Goal: Information Seeking & Learning: Learn about a topic

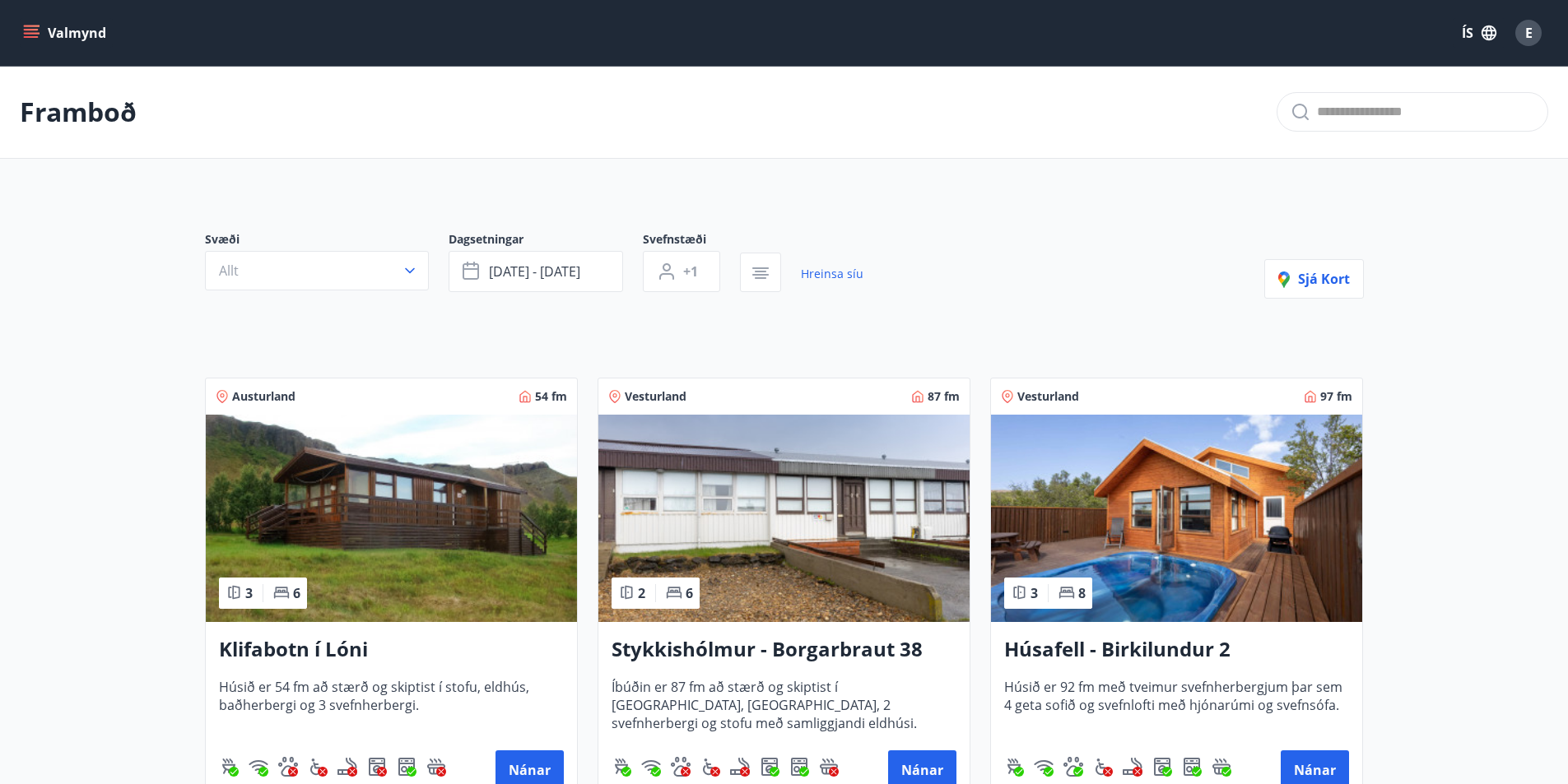
scroll to position [650, 0]
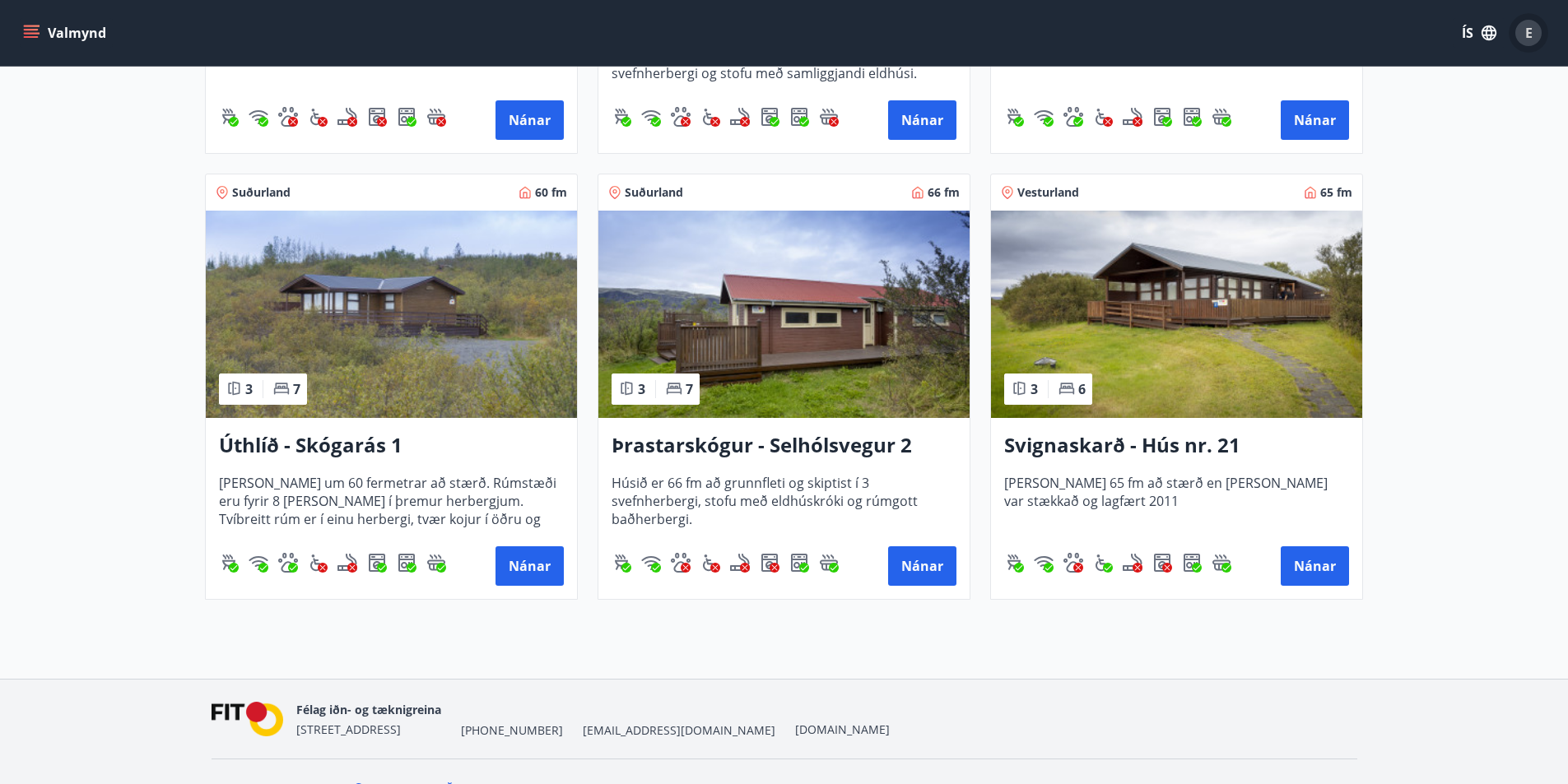
click at [1541, 25] on span "E" at bounding box center [1528, 33] width 26 height 26
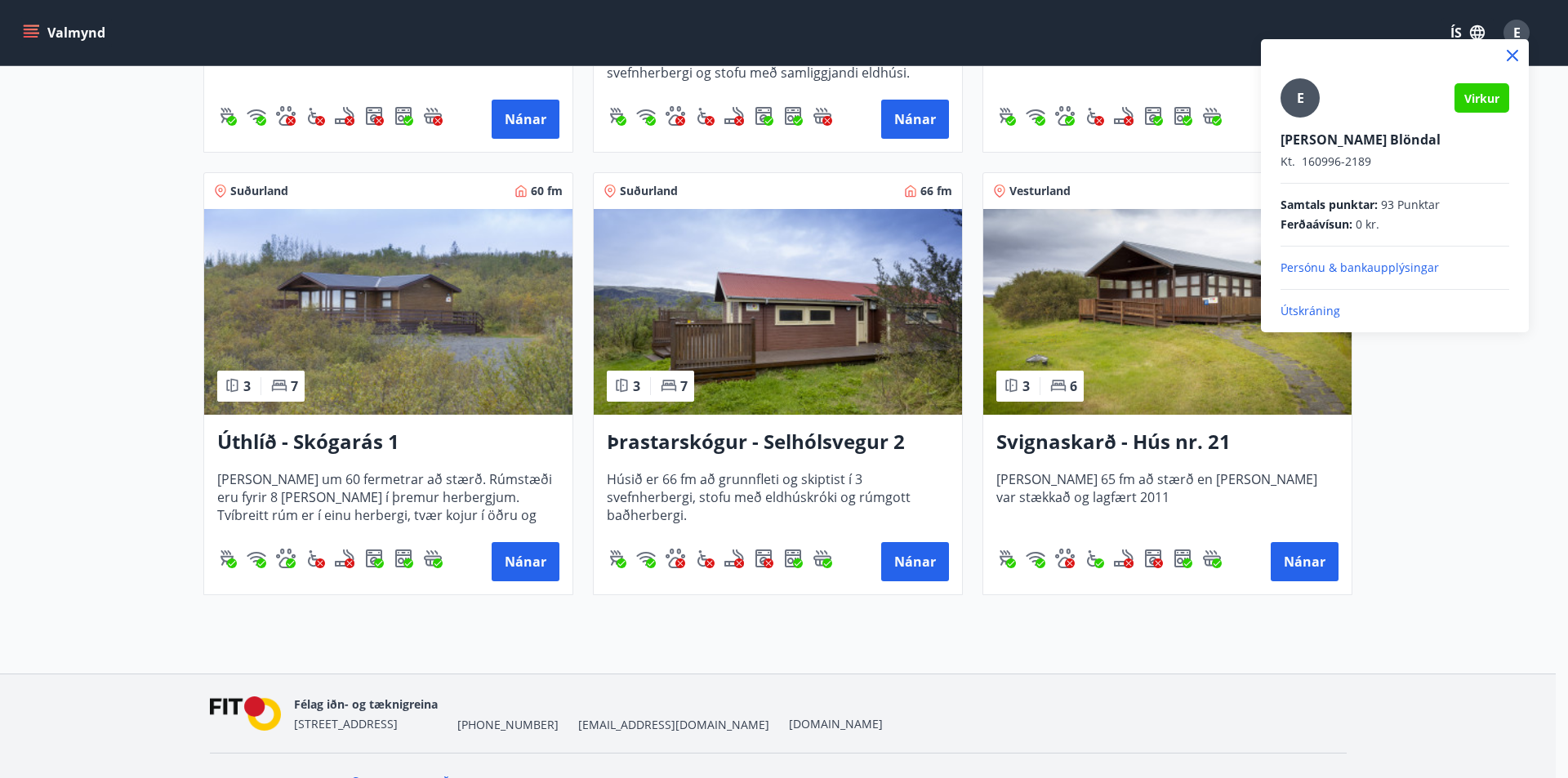
click at [6, 31] on div at bounding box center [784, 389] width 1568 height 778
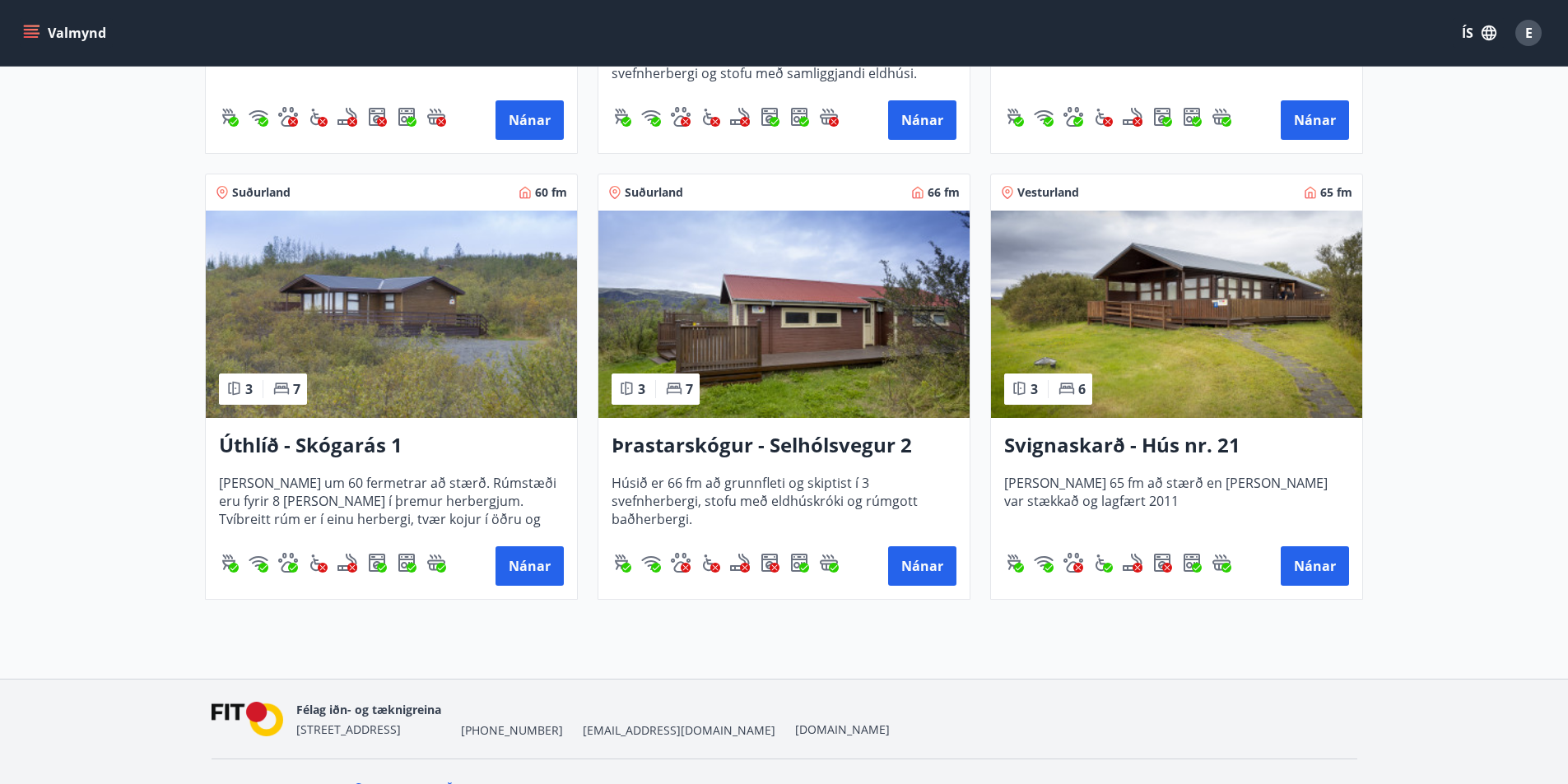
click at [37, 23] on button "Valmynd" at bounding box center [66, 33] width 93 height 30
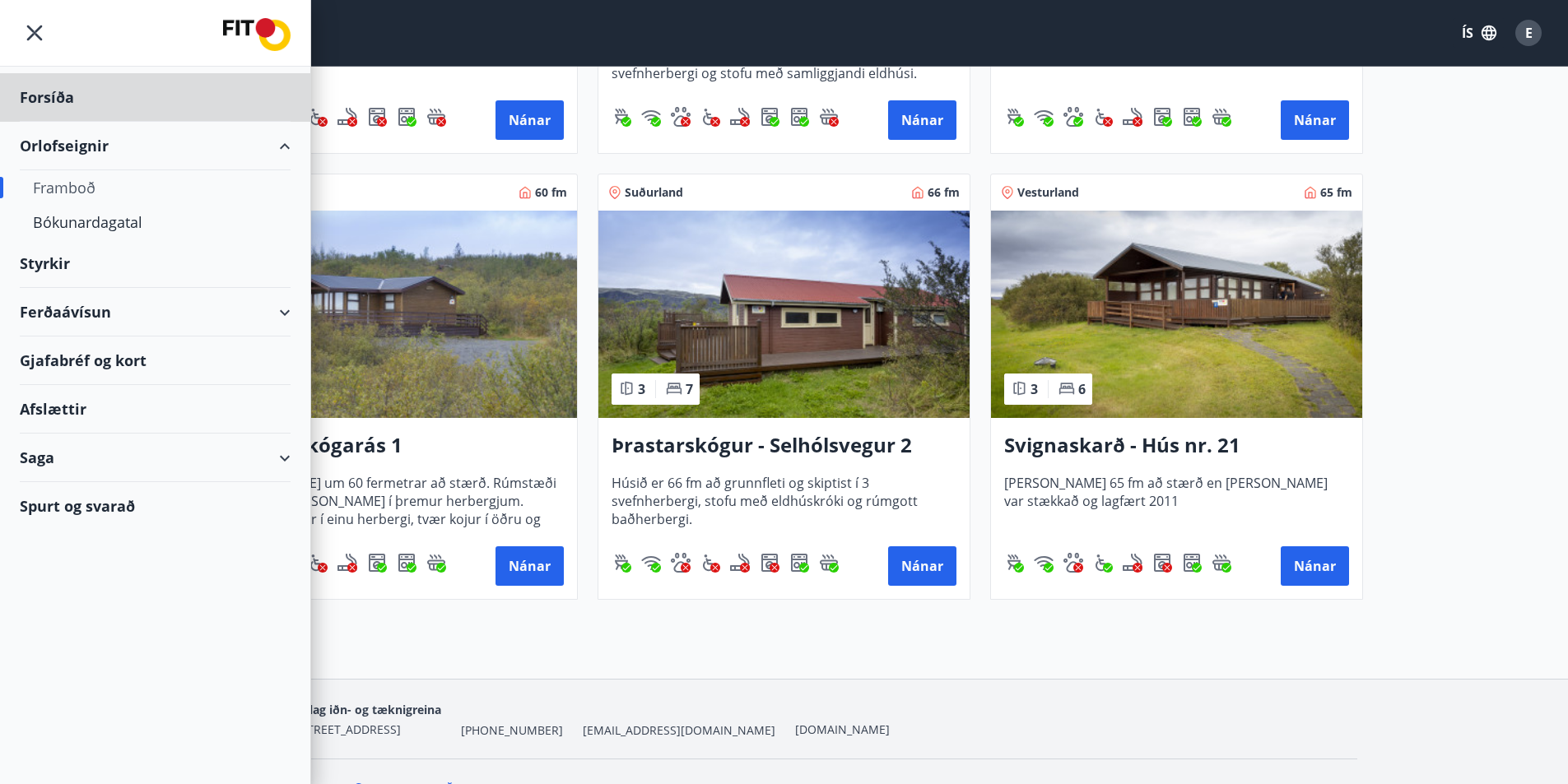
click at [95, 121] on div "Styrkir" at bounding box center [155, 98] width 271 height 49
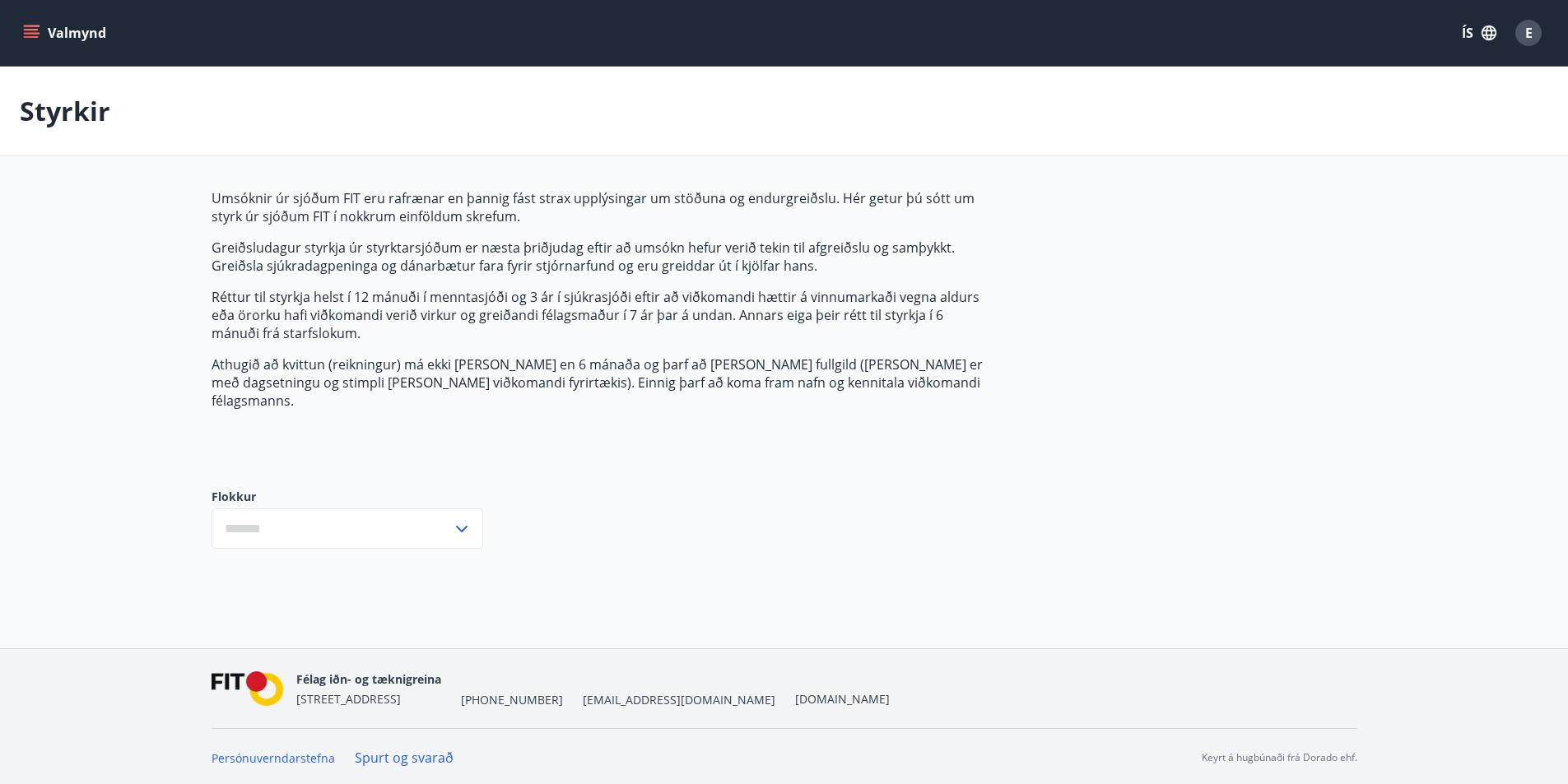
type input "***"
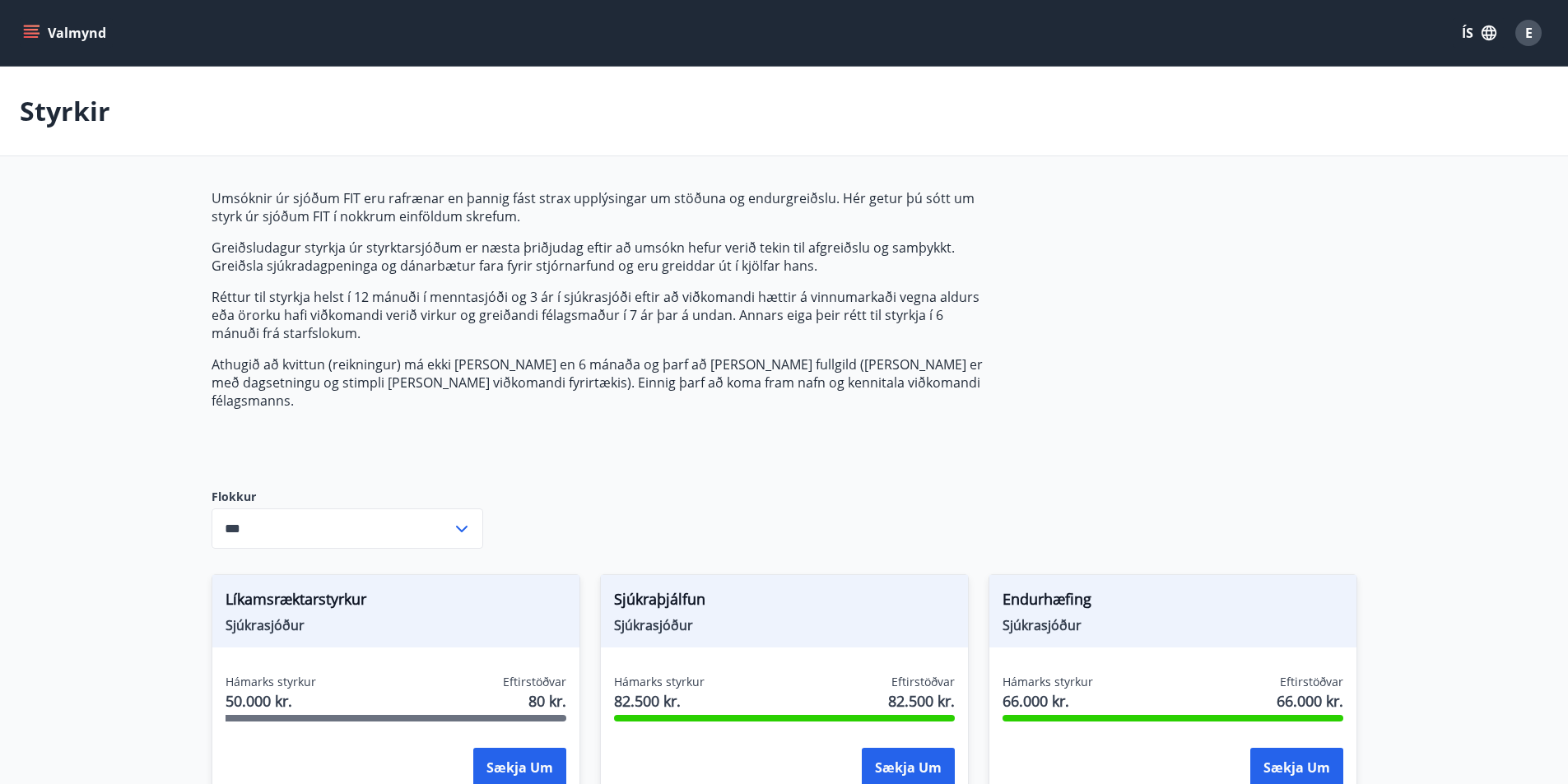
click at [76, 34] on button "Valmynd" at bounding box center [66, 33] width 93 height 30
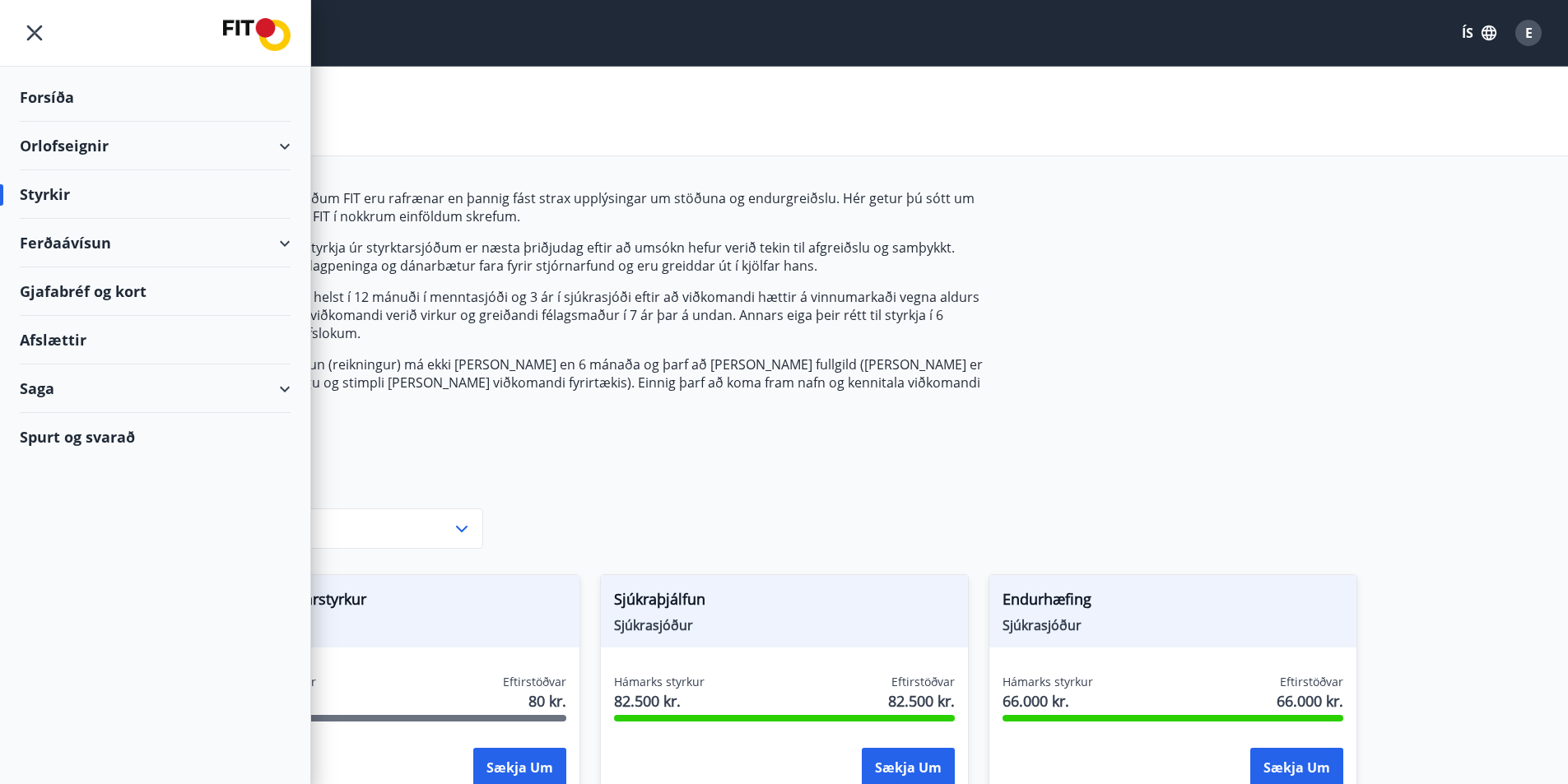
click at [121, 295] on div "Gjafabréf og kort" at bounding box center [155, 292] width 271 height 49
click at [198, 259] on div "Ferðaávísun" at bounding box center [155, 244] width 271 height 49
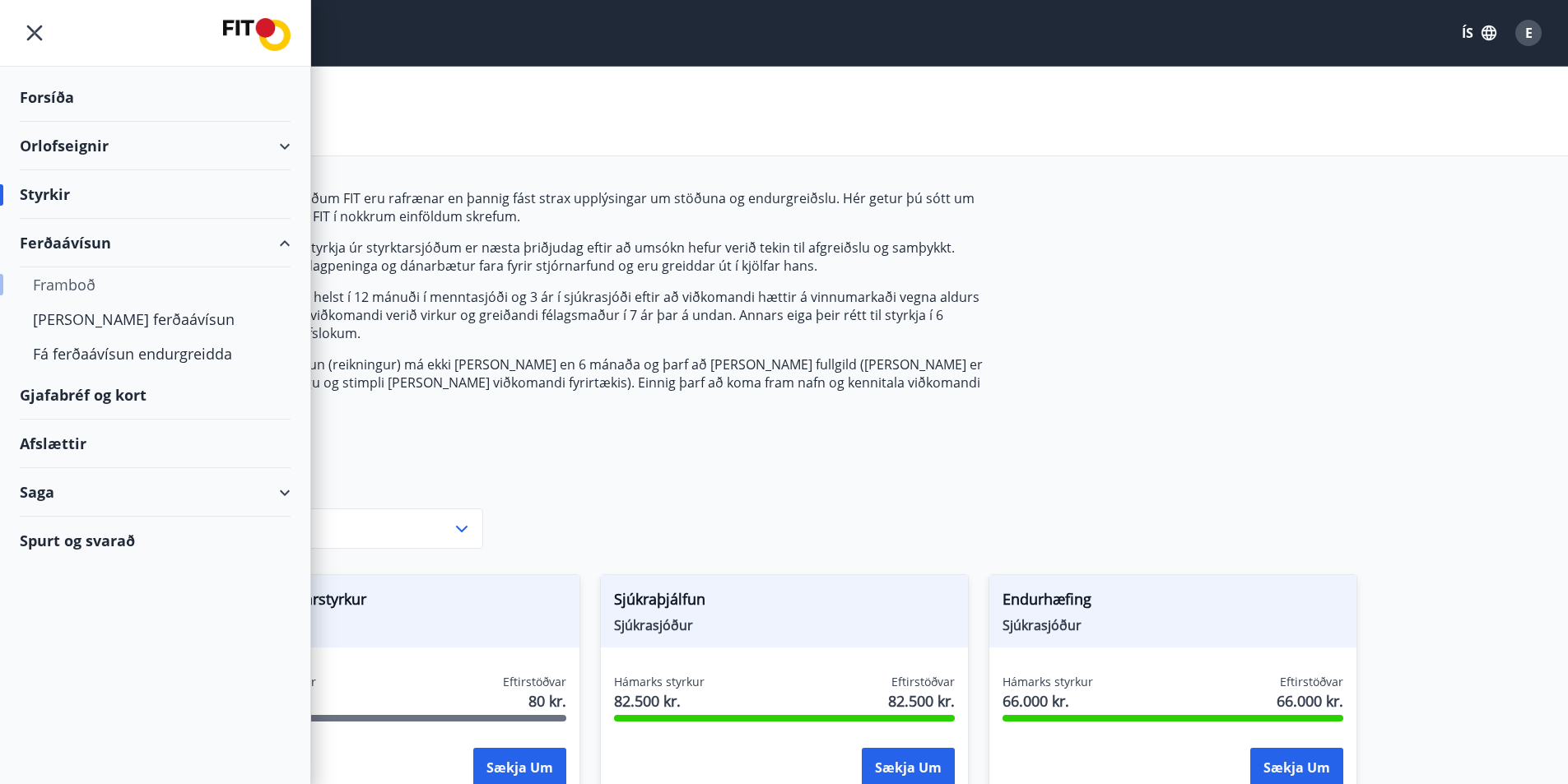
click at [77, 287] on div "Framboð" at bounding box center [155, 285] width 245 height 34
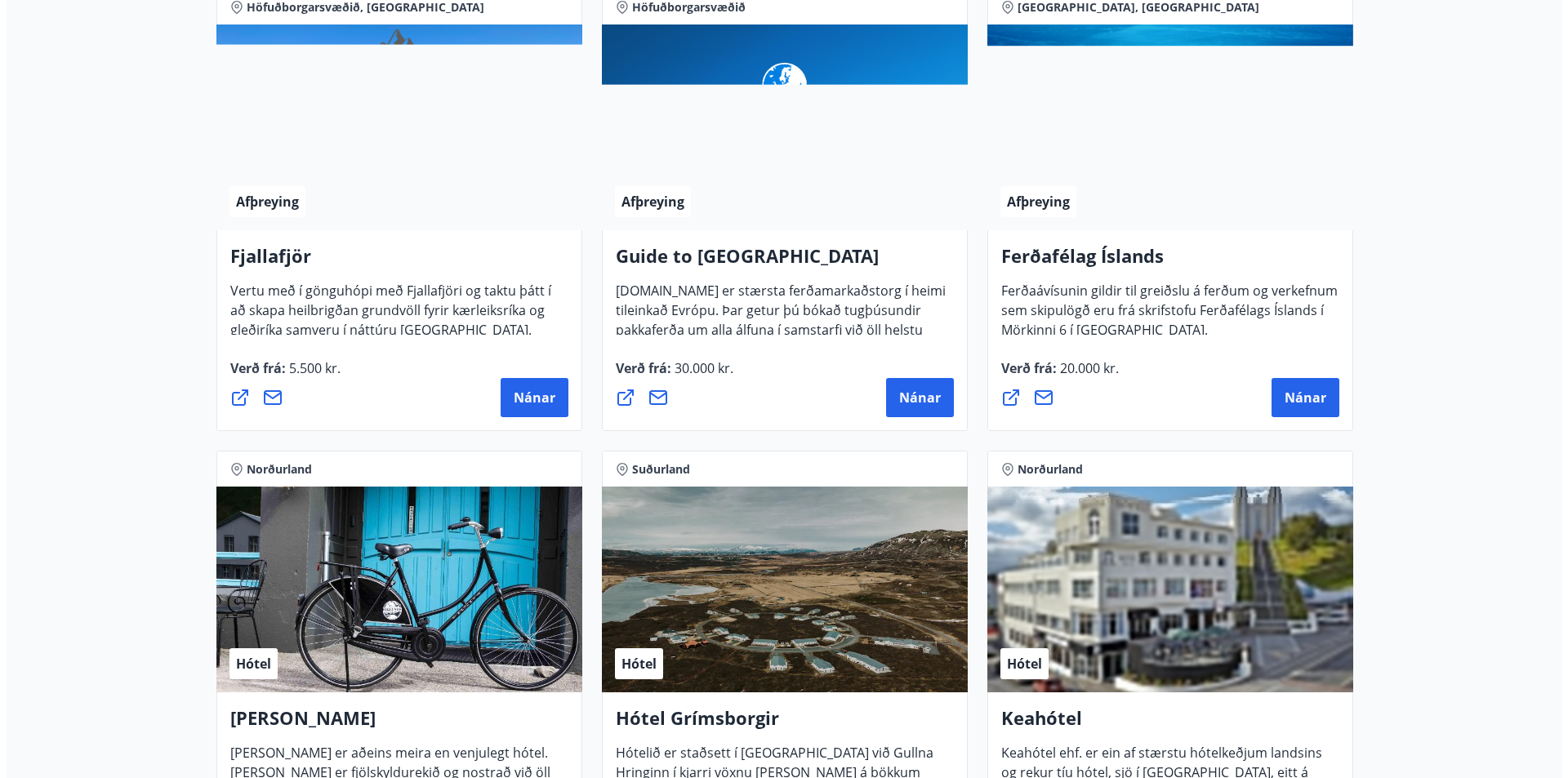
scroll to position [653, 0]
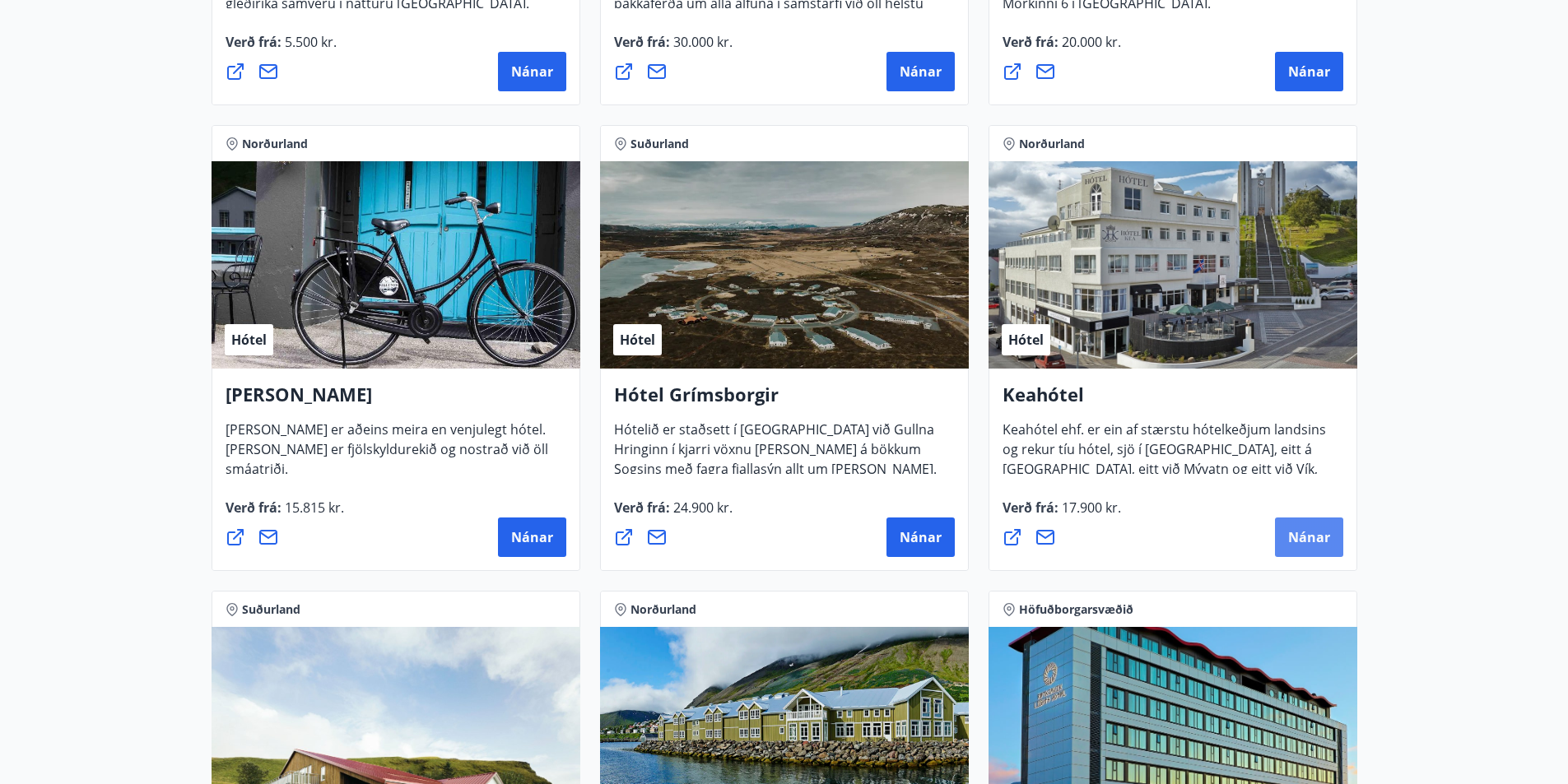
drag, startPoint x: 1310, startPoint y: 533, endPoint x: 1301, endPoint y: 543, distance: 13.5
click at [1301, 543] on button "Nánar" at bounding box center [1309, 537] width 68 height 40
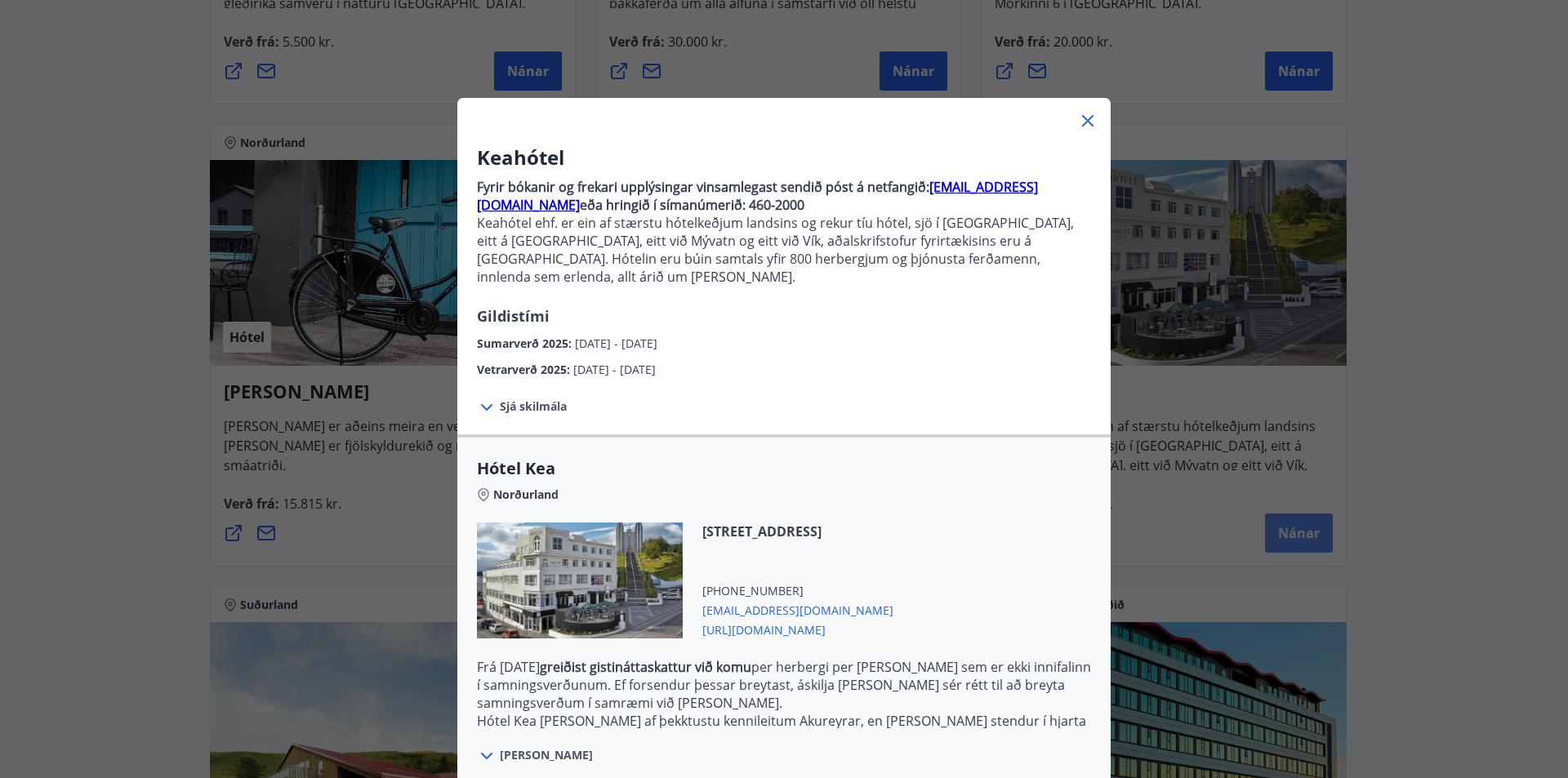
click at [1291, 538] on div "Keahótel Fyrir bókanir og frekari upplýsingar vinsamlegast sendið póst á netfan…" at bounding box center [784, 389] width 1568 height 778
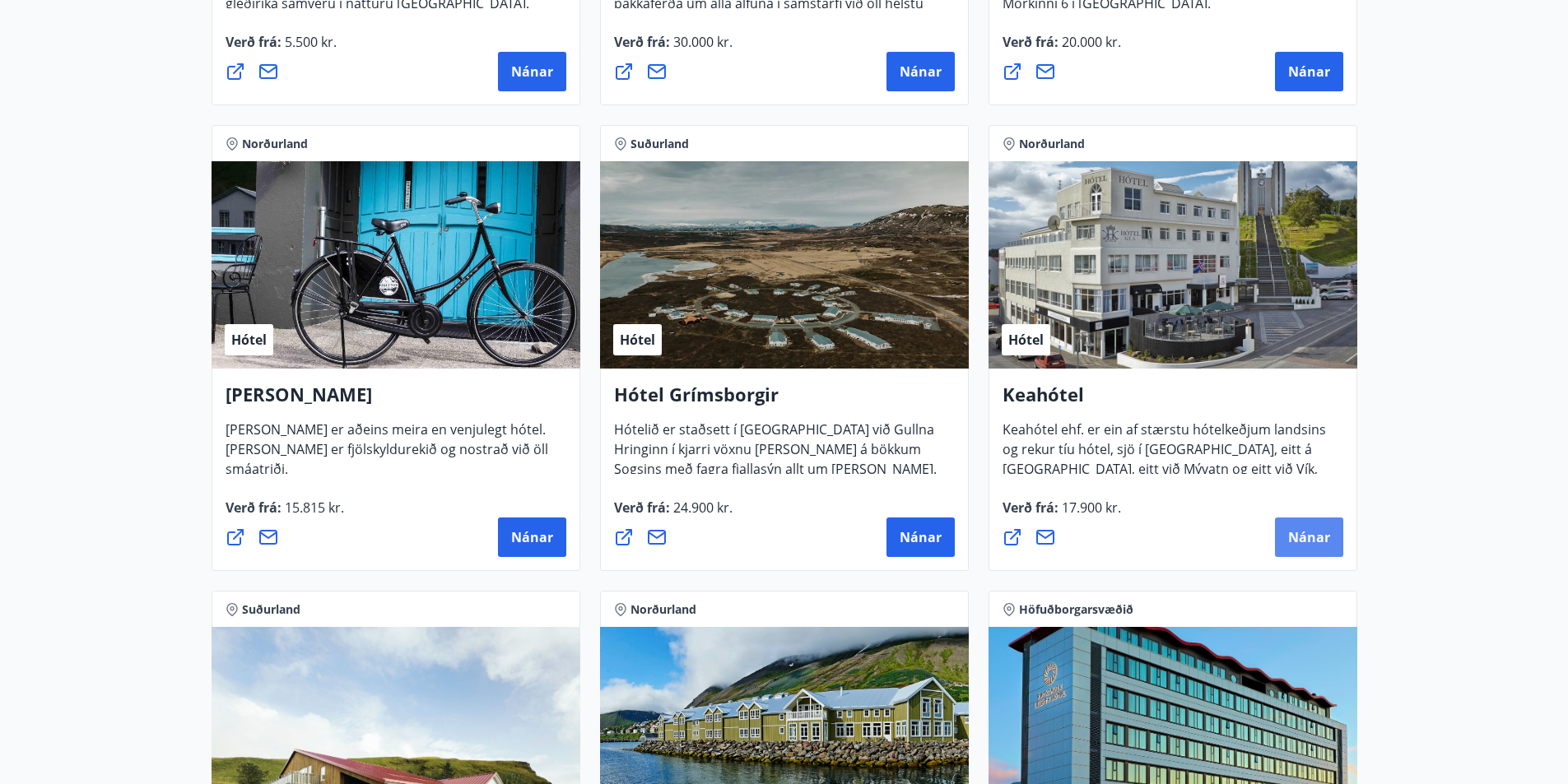
click at [1301, 542] on span "Nánar" at bounding box center [1309, 537] width 42 height 18
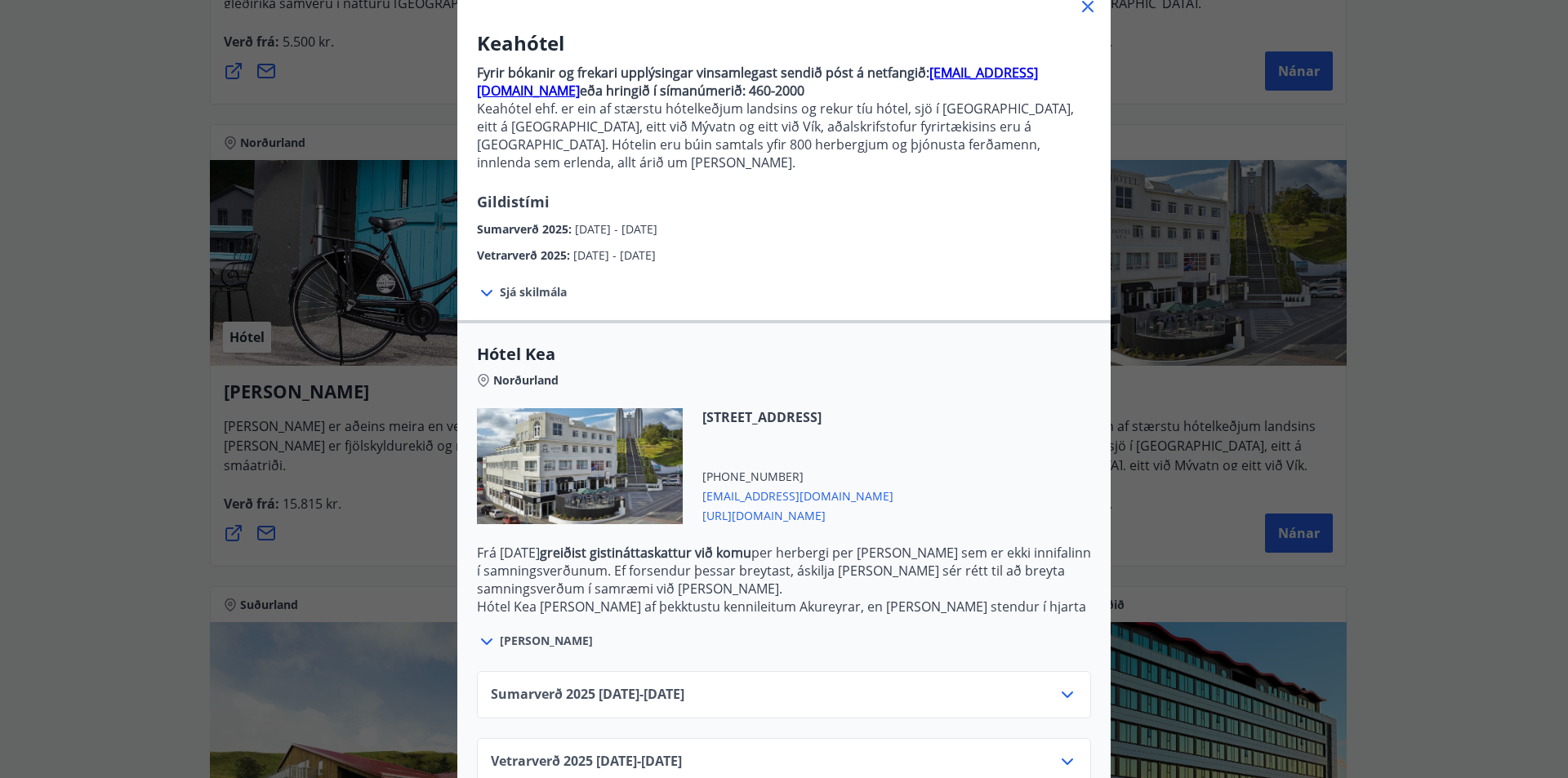
scroll to position [136, 0]
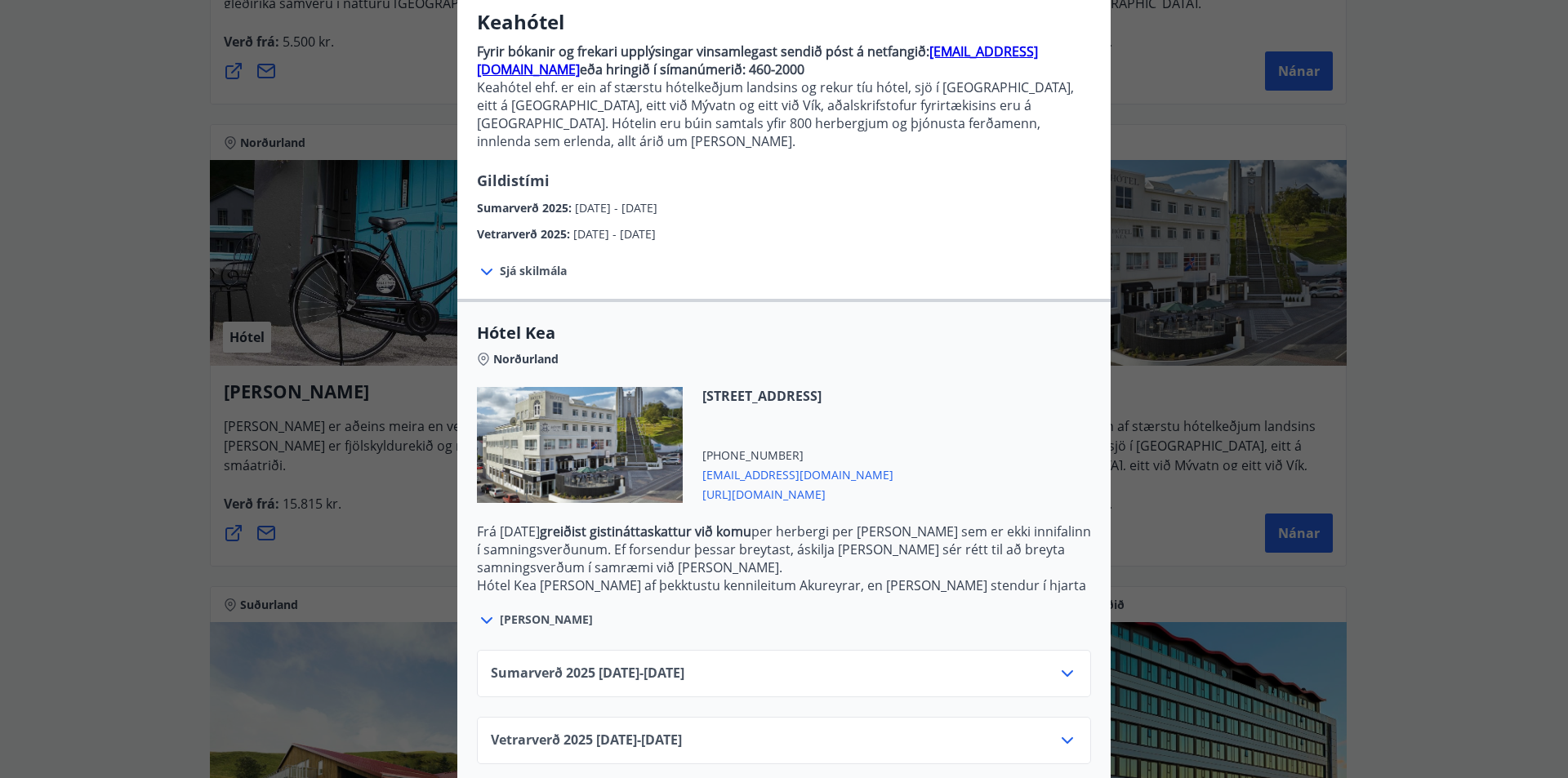
click at [638, 664] on span "Sumarverð [PHONE_NUMBER][DATE] - [DATE]" at bounding box center [587, 674] width 193 height 20
click at [1050, 664] on div "Sumarverð [PHONE_NUMBER][DATE] - [DATE]" at bounding box center [784, 680] width 587 height 32
click at [1067, 664] on icon at bounding box center [1068, 674] width 20 height 20
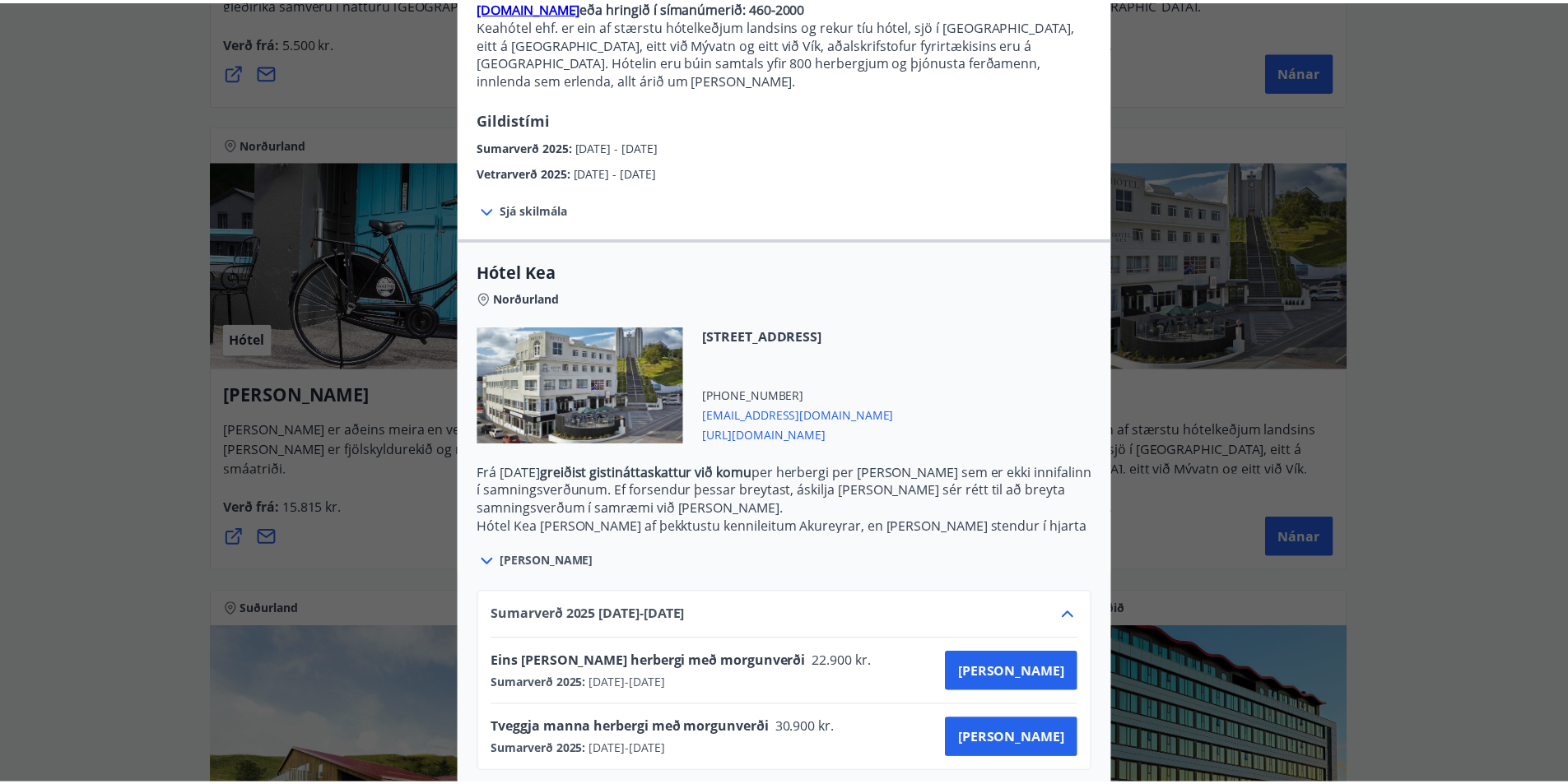
scroll to position [270, 0]
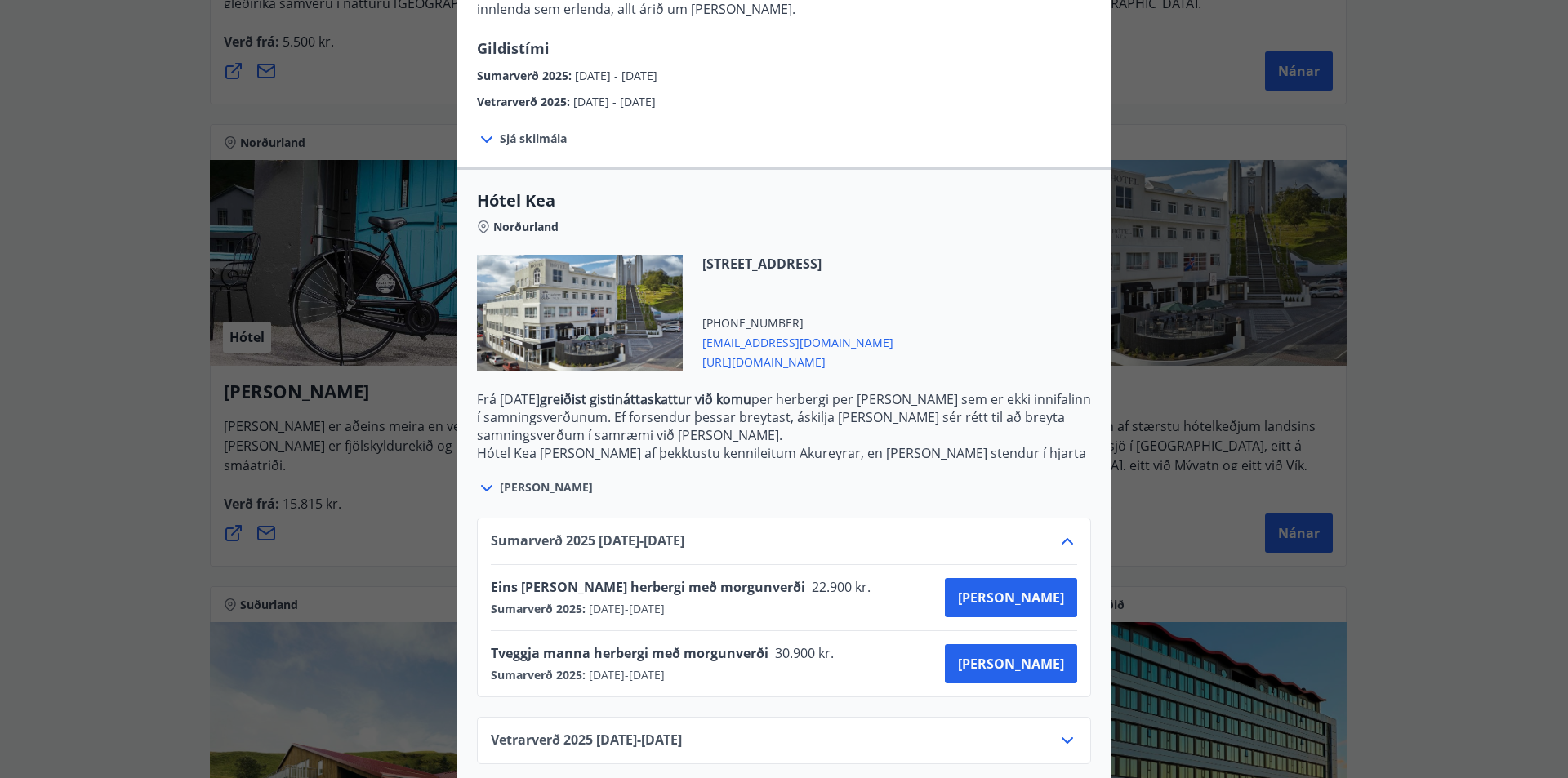
click at [1067, 731] on icon at bounding box center [1068, 741] width 20 height 20
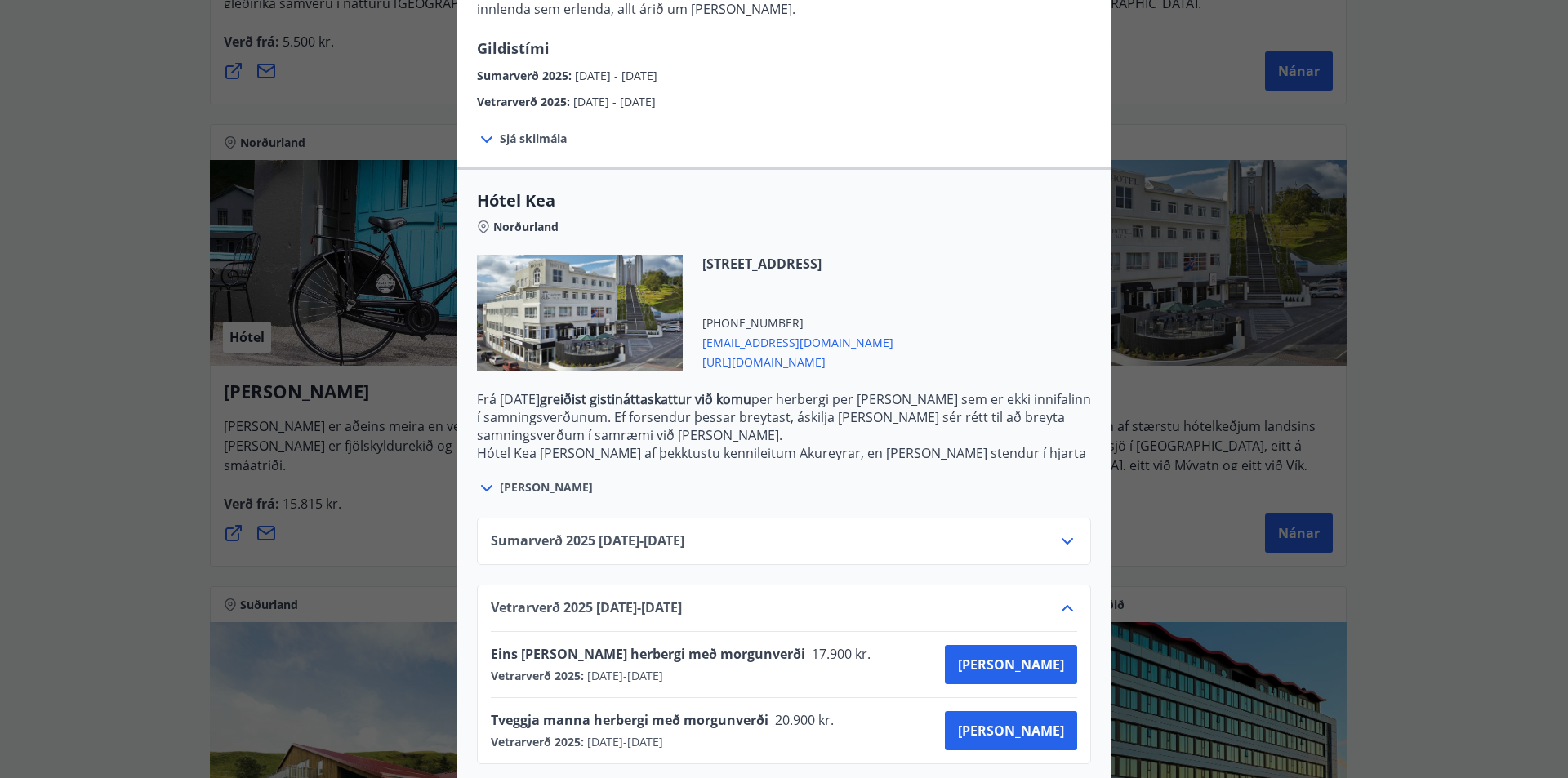
click at [1064, 532] on icon at bounding box center [1068, 541] width 20 height 20
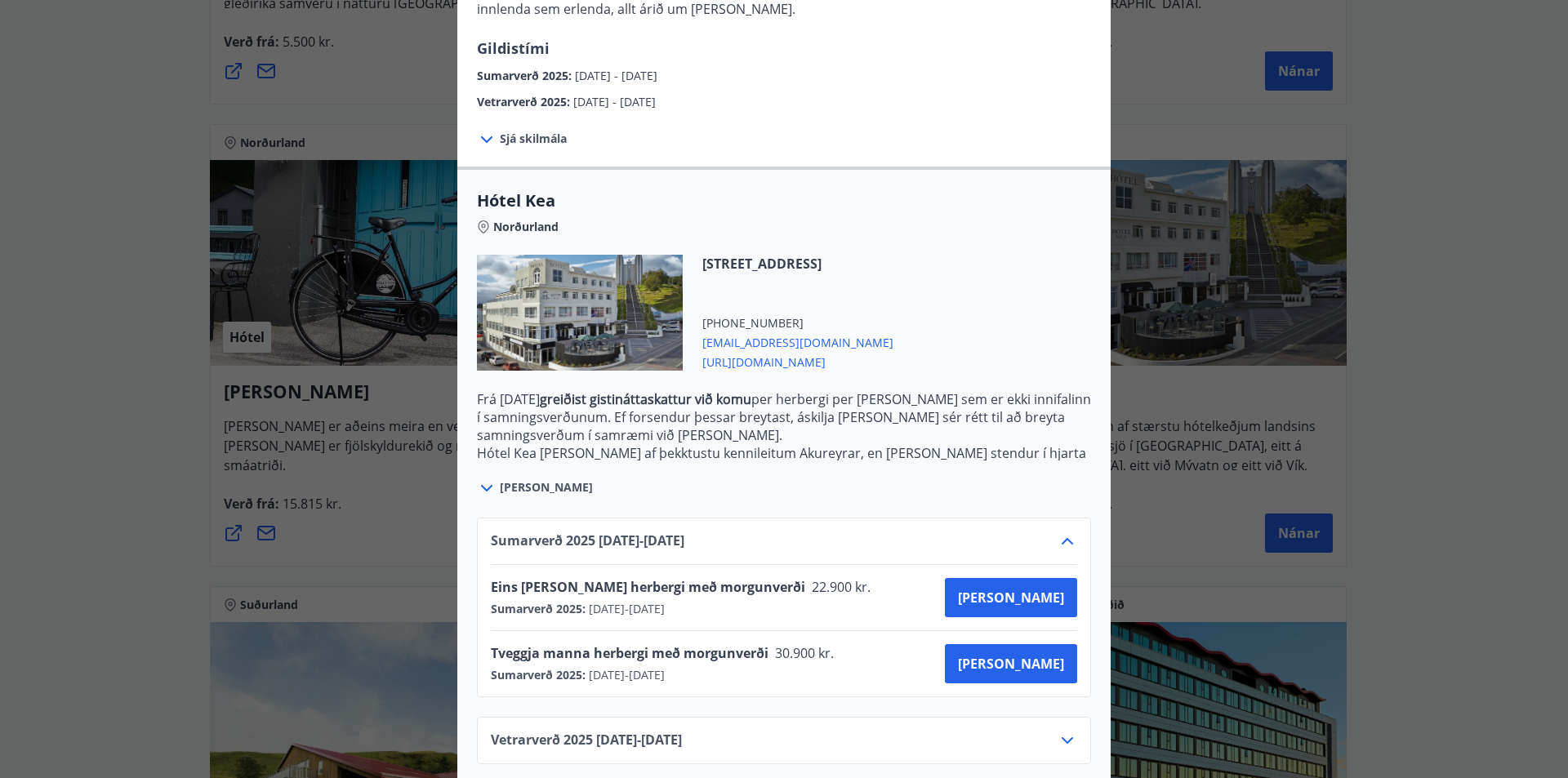
click at [114, 492] on div "Keahótel Fyrir bókanir og frekari upplýsingar vinsamlegast sendið póst á netfan…" at bounding box center [784, 121] width 1568 height 778
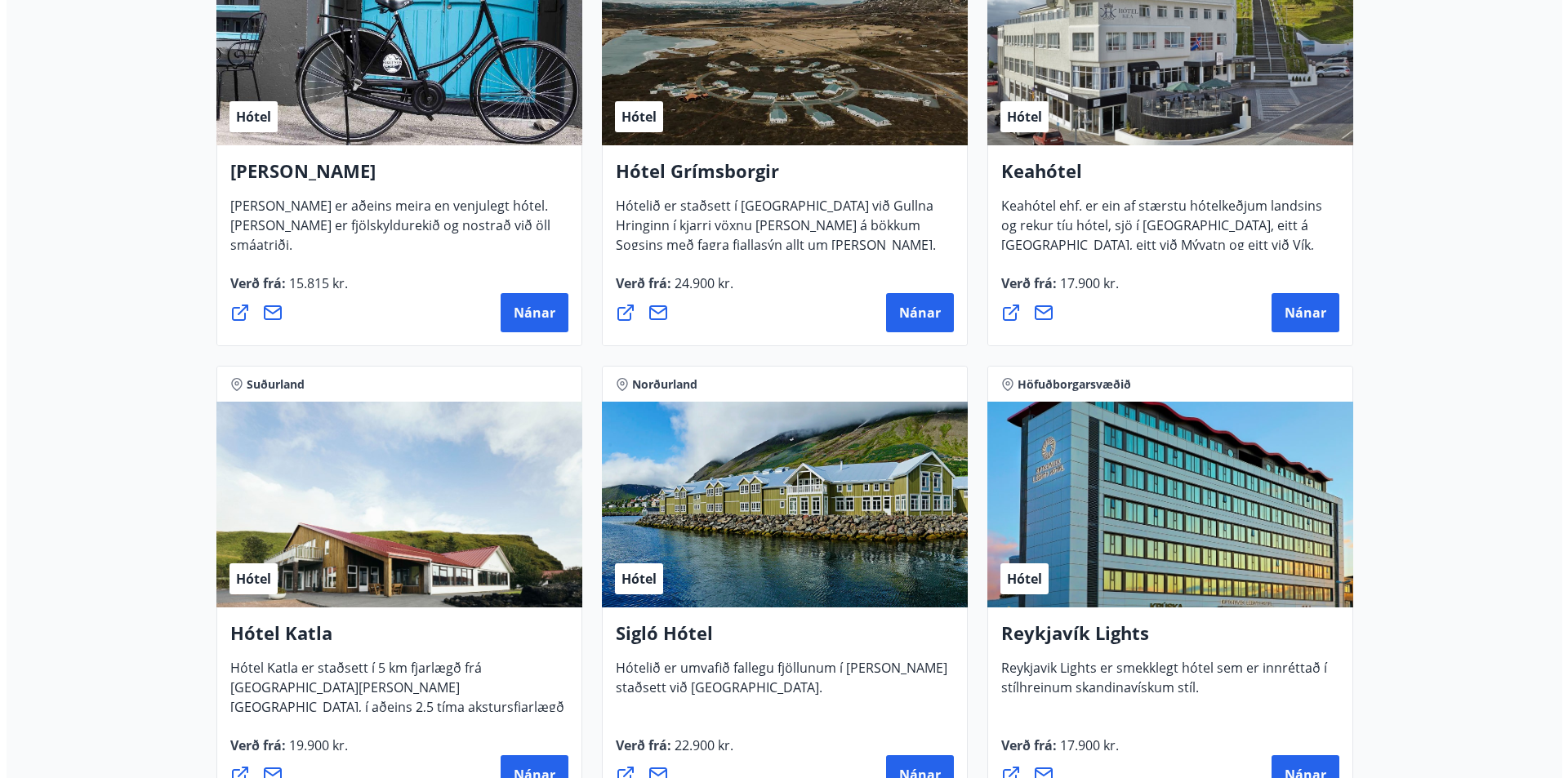
scroll to position [899, 0]
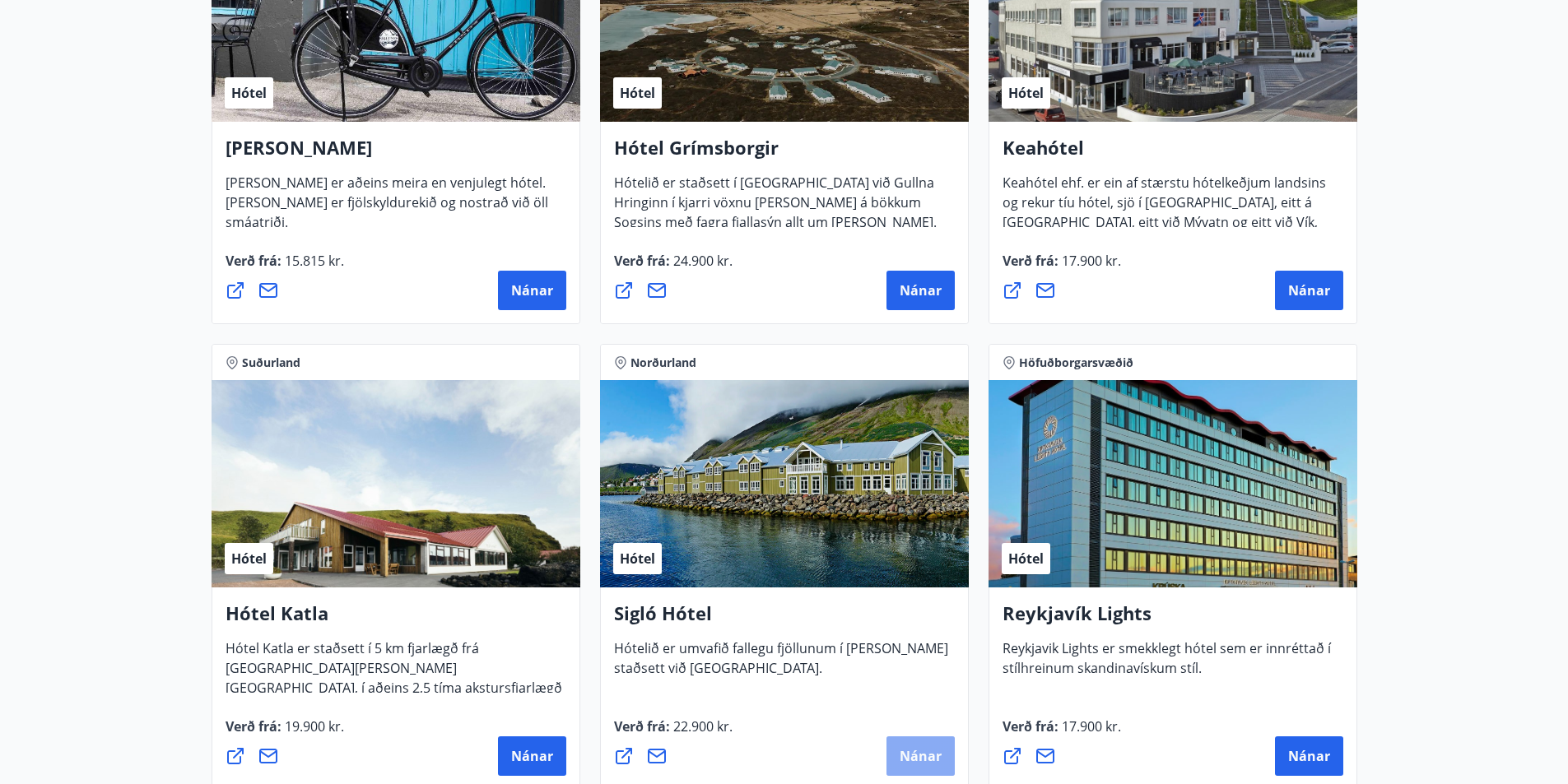
click at [915, 757] on span "Nánar" at bounding box center [921, 757] width 42 height 18
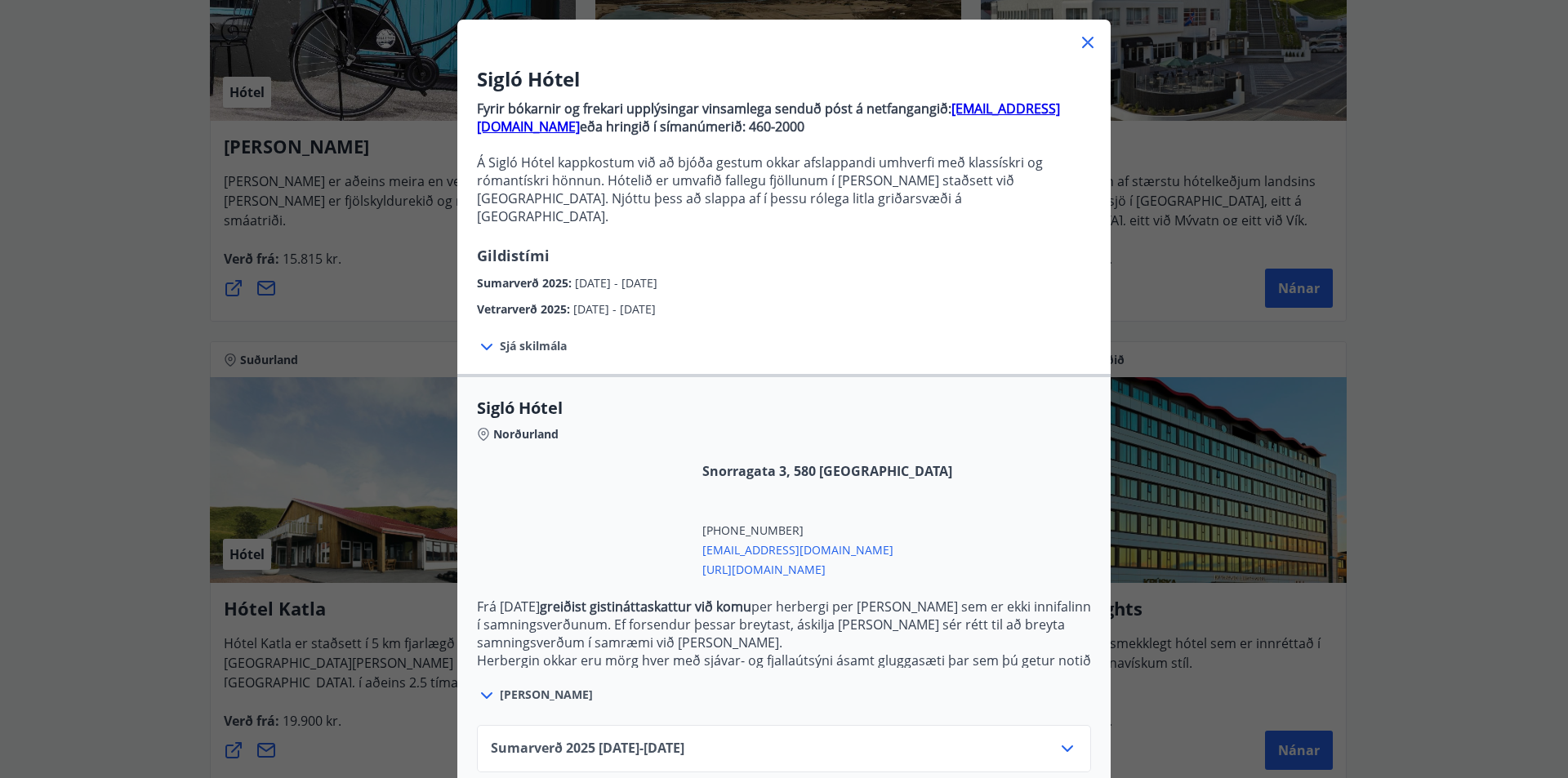
scroll to position [154, 0]
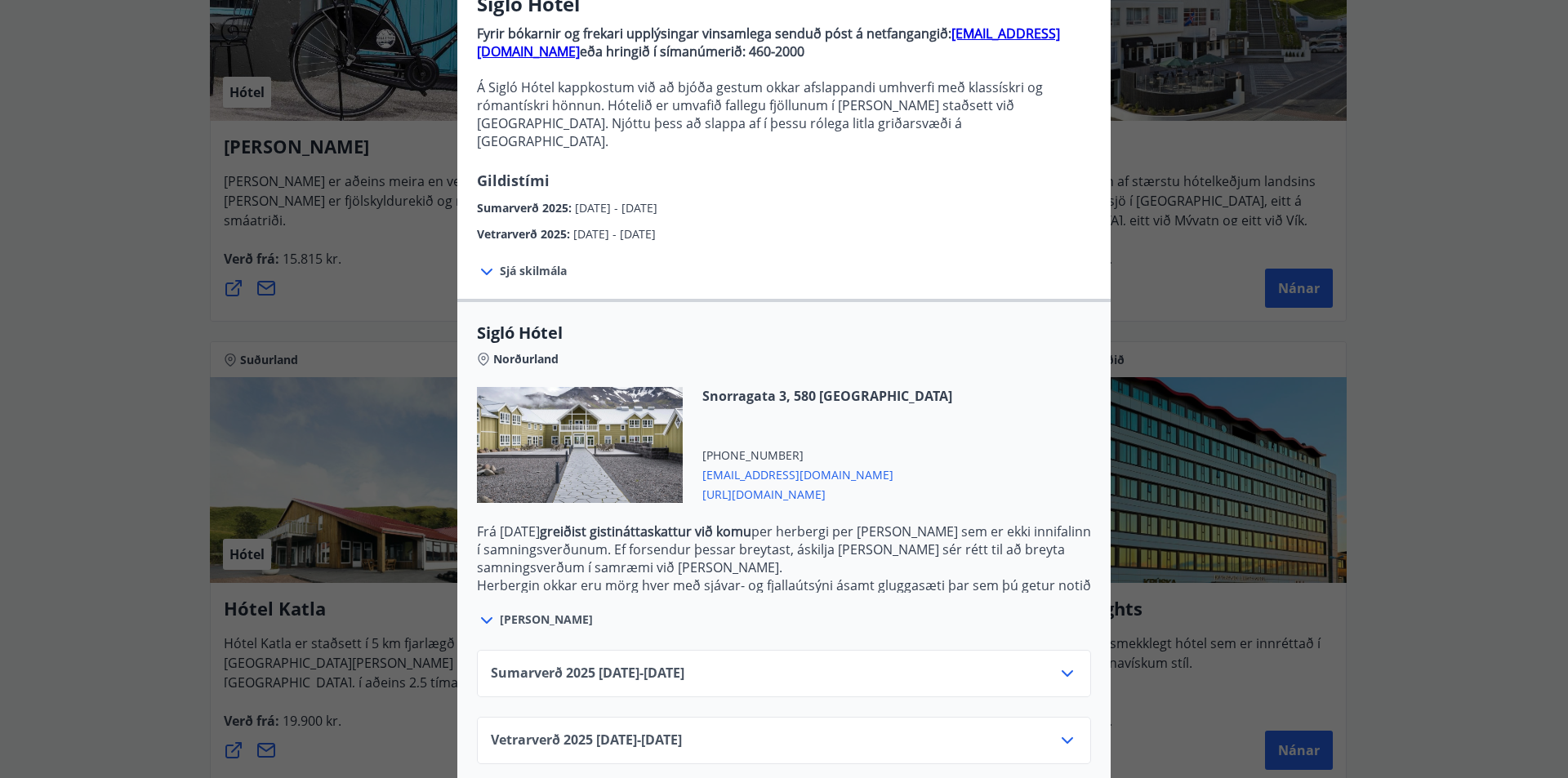
click at [860, 665] on div "Sumarverð [PHONE_NUMBER][DATE] - [DATE]" at bounding box center [784, 680] width 587 height 32
click at [1050, 664] on div "Sumarverð [PHONE_NUMBER][DATE] - [DATE]" at bounding box center [784, 680] width 587 height 32
click at [1058, 664] on icon at bounding box center [1068, 674] width 20 height 20
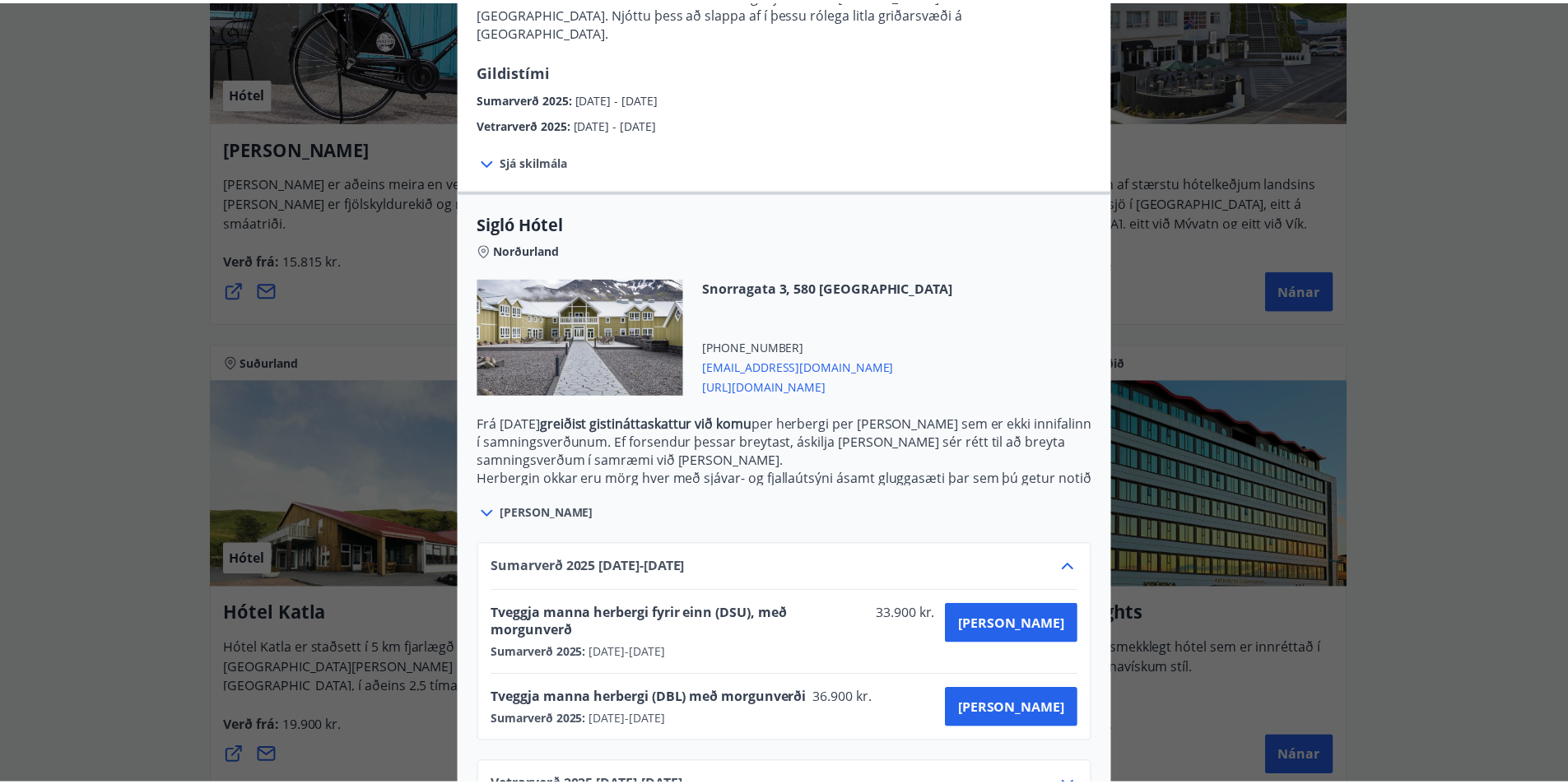
scroll to position [288, 0]
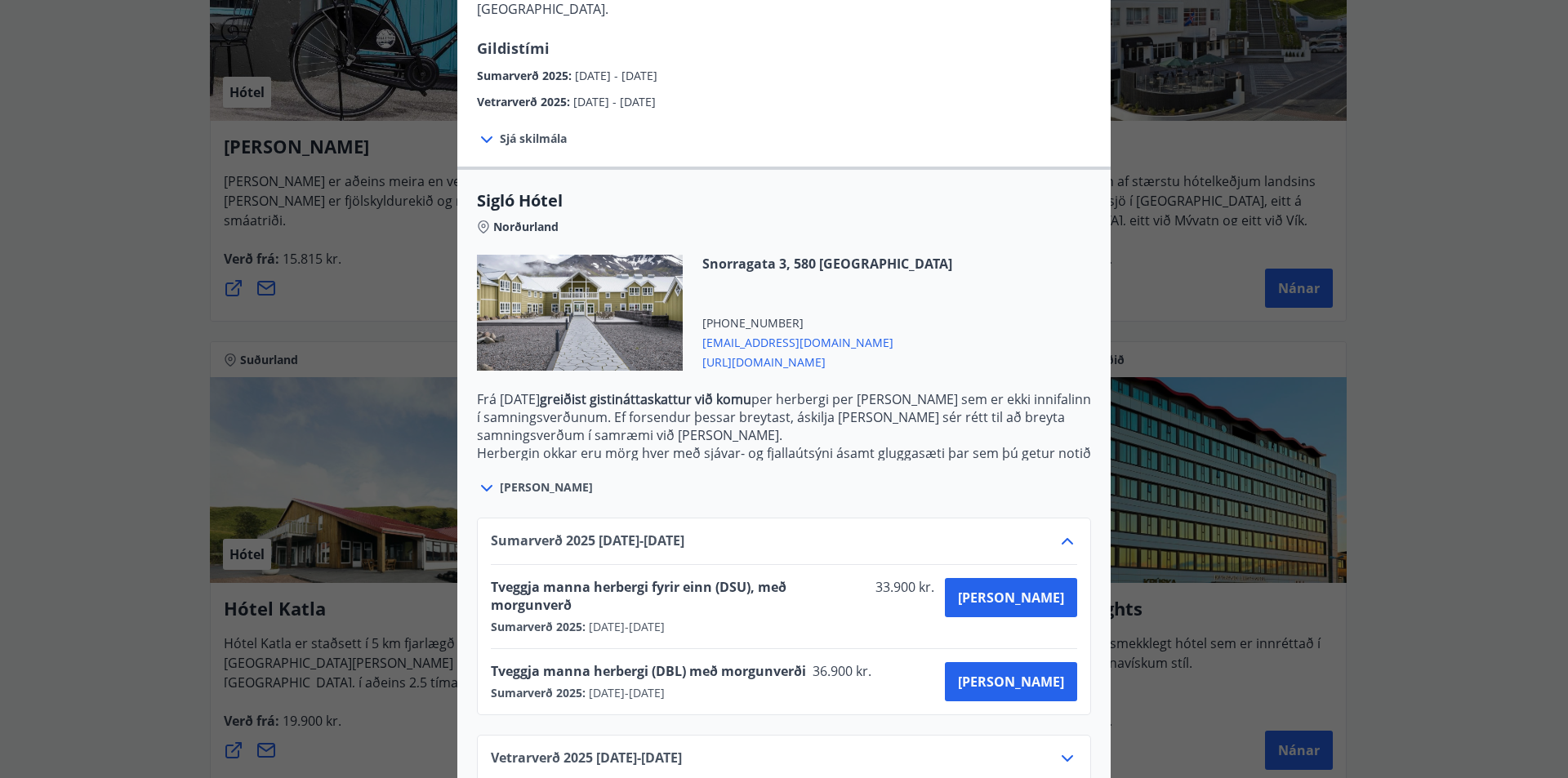
drag, startPoint x: 4, startPoint y: 414, endPoint x: 49, endPoint y: 377, distance: 58.3
click at [33, 387] on div "Sigló Hótel Fyrir bókarnir og frekari upplýsingar vinsamlega senduð póst á netf…" at bounding box center [784, 103] width 1568 height 778
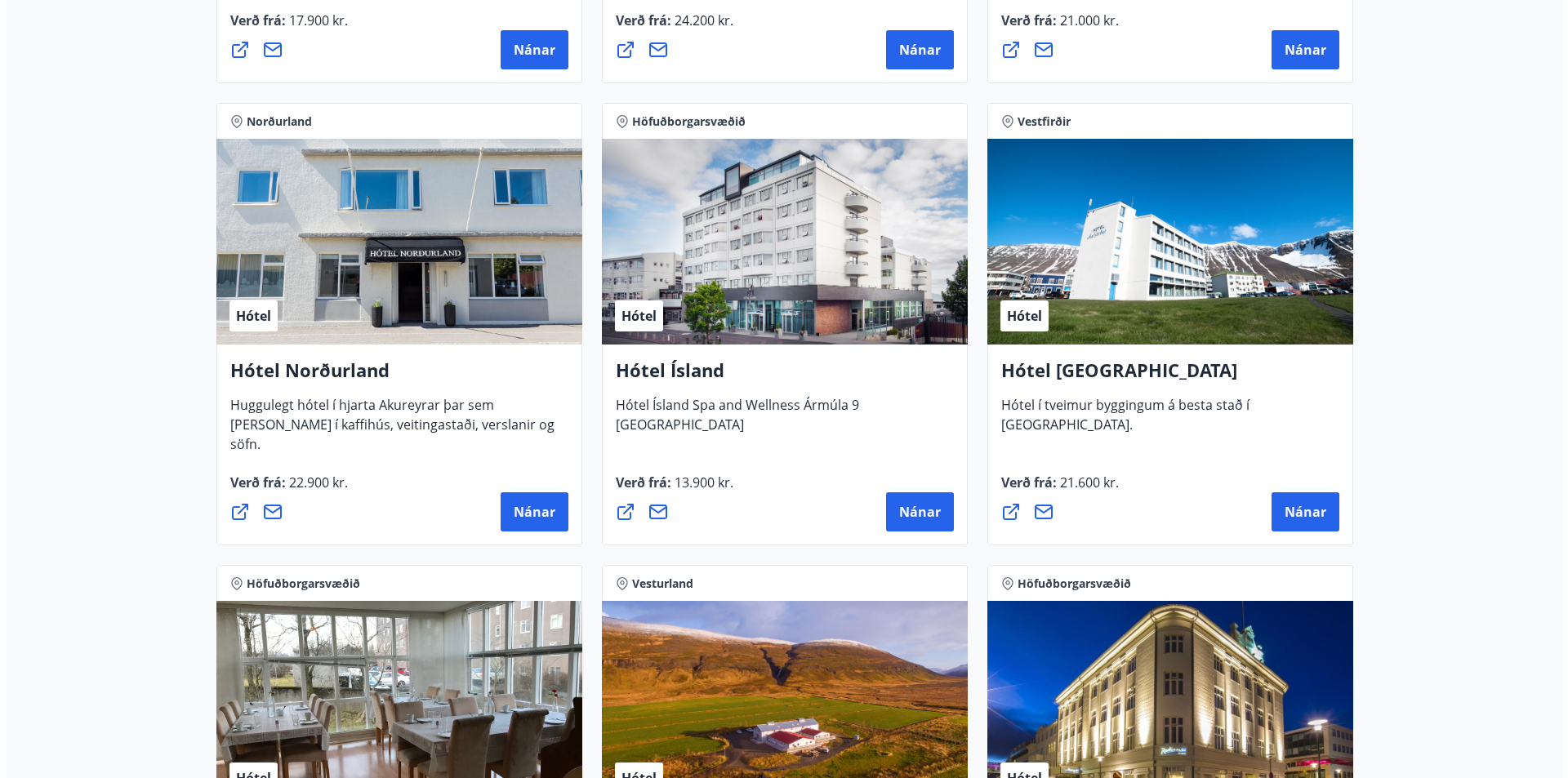
scroll to position [2532, 0]
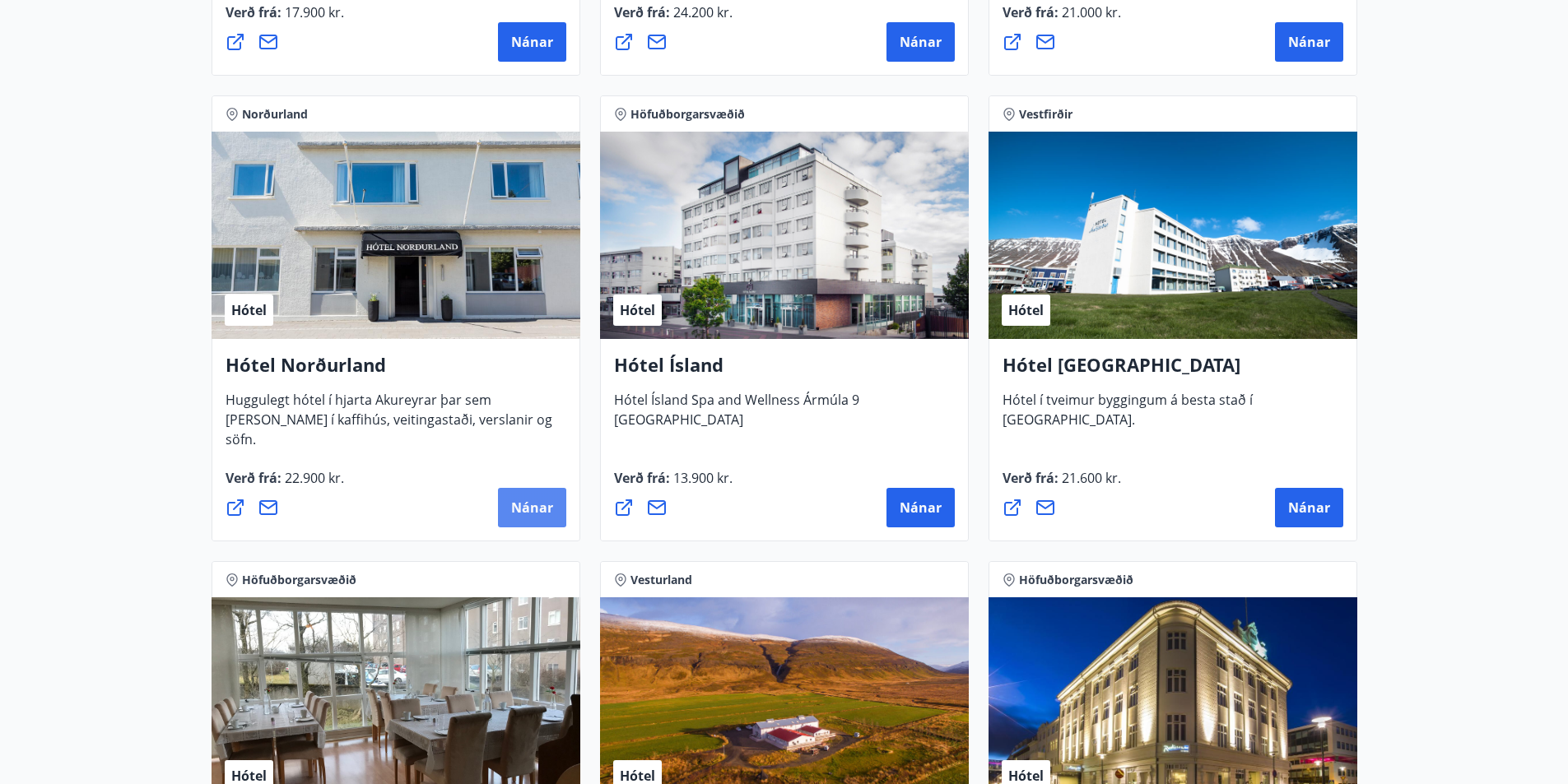
click at [538, 504] on span "Nánar" at bounding box center [532, 508] width 42 height 18
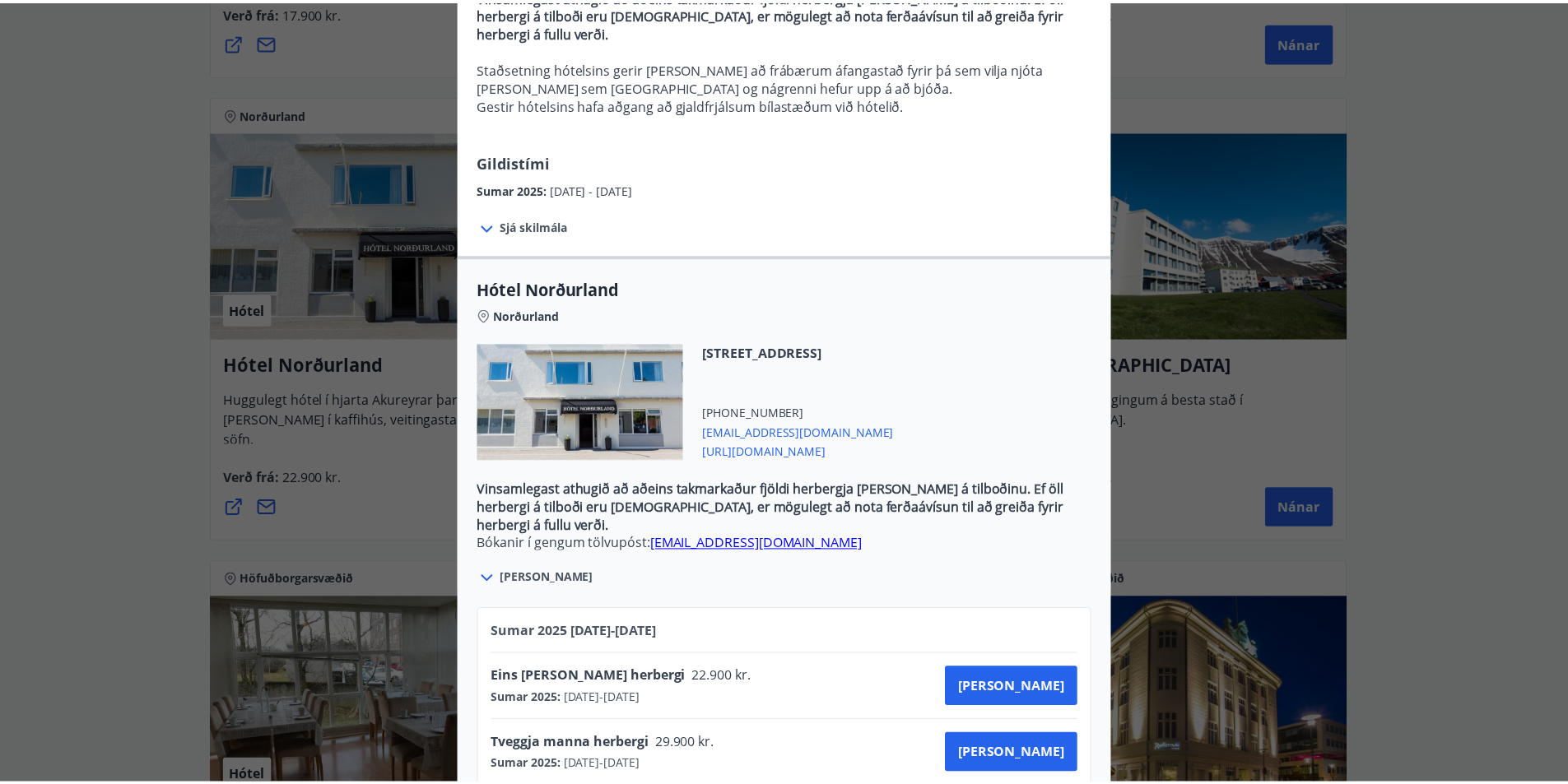
scroll to position [332, 0]
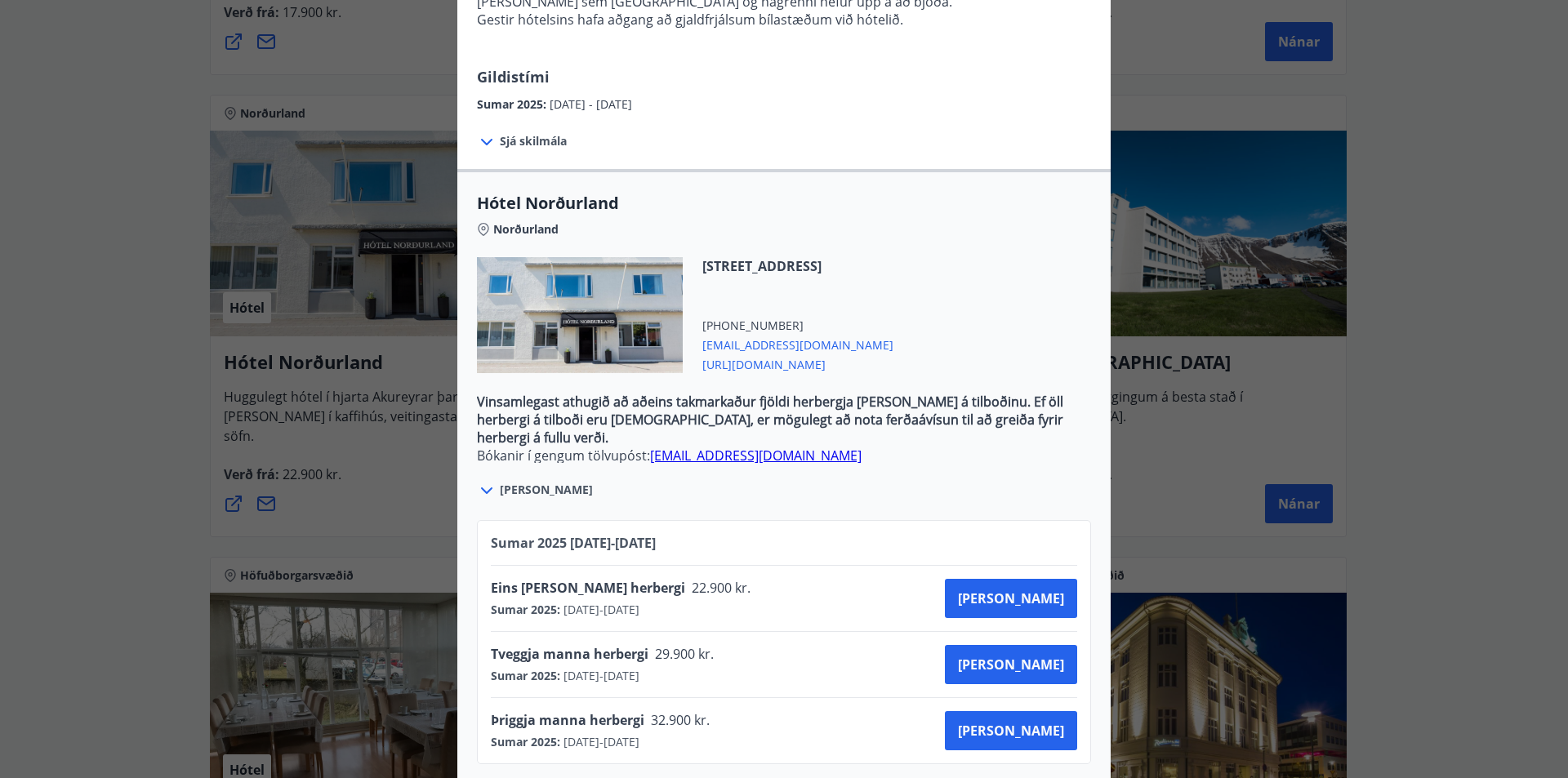
click at [128, 433] on div "Hótel Norðurland Bókanir í gengum tölvupóst: [EMAIL_ADDRESS][DOMAIN_NAME] Taka …" at bounding box center [784, 59] width 1568 height 778
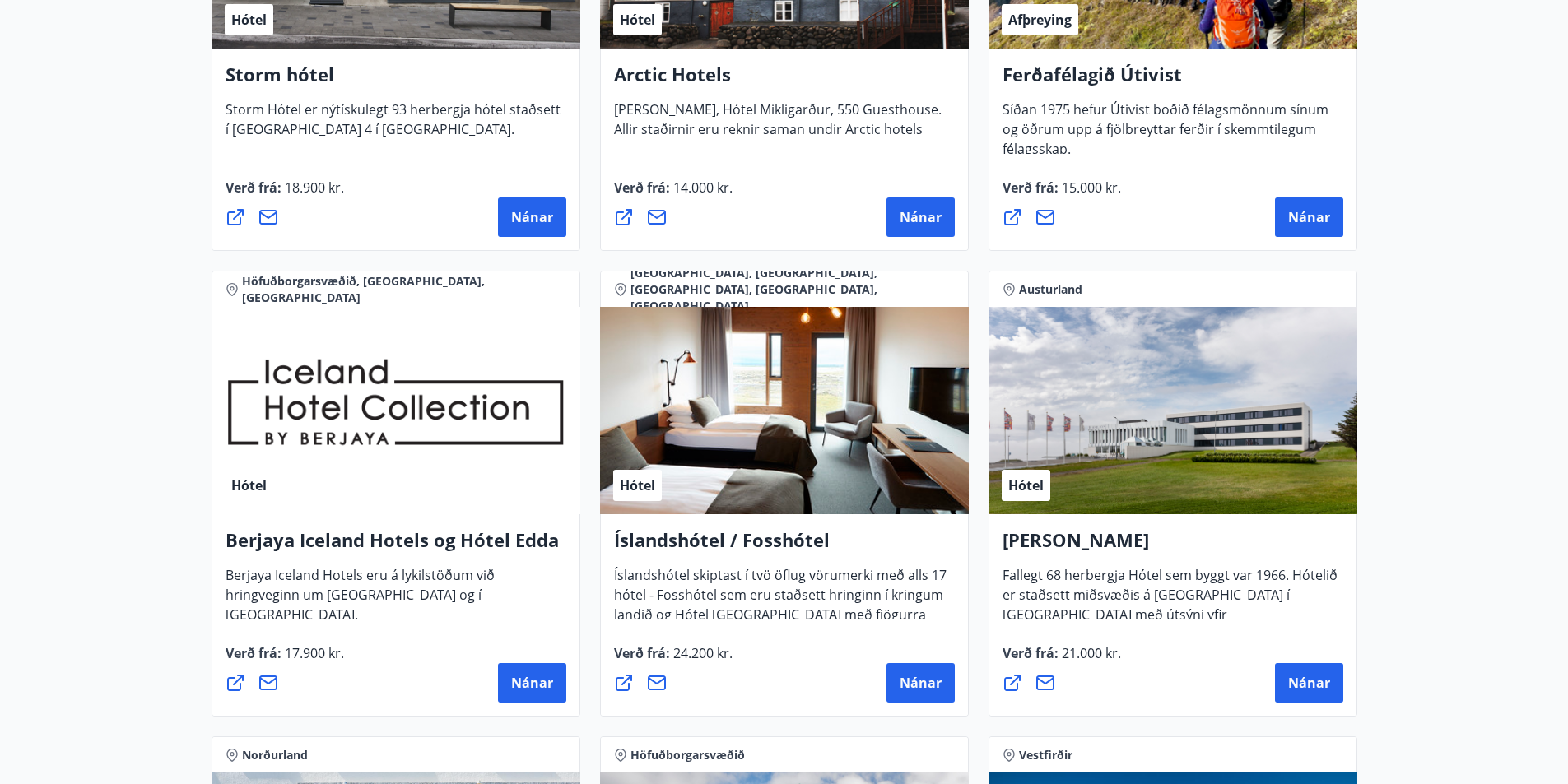
scroll to position [0, 0]
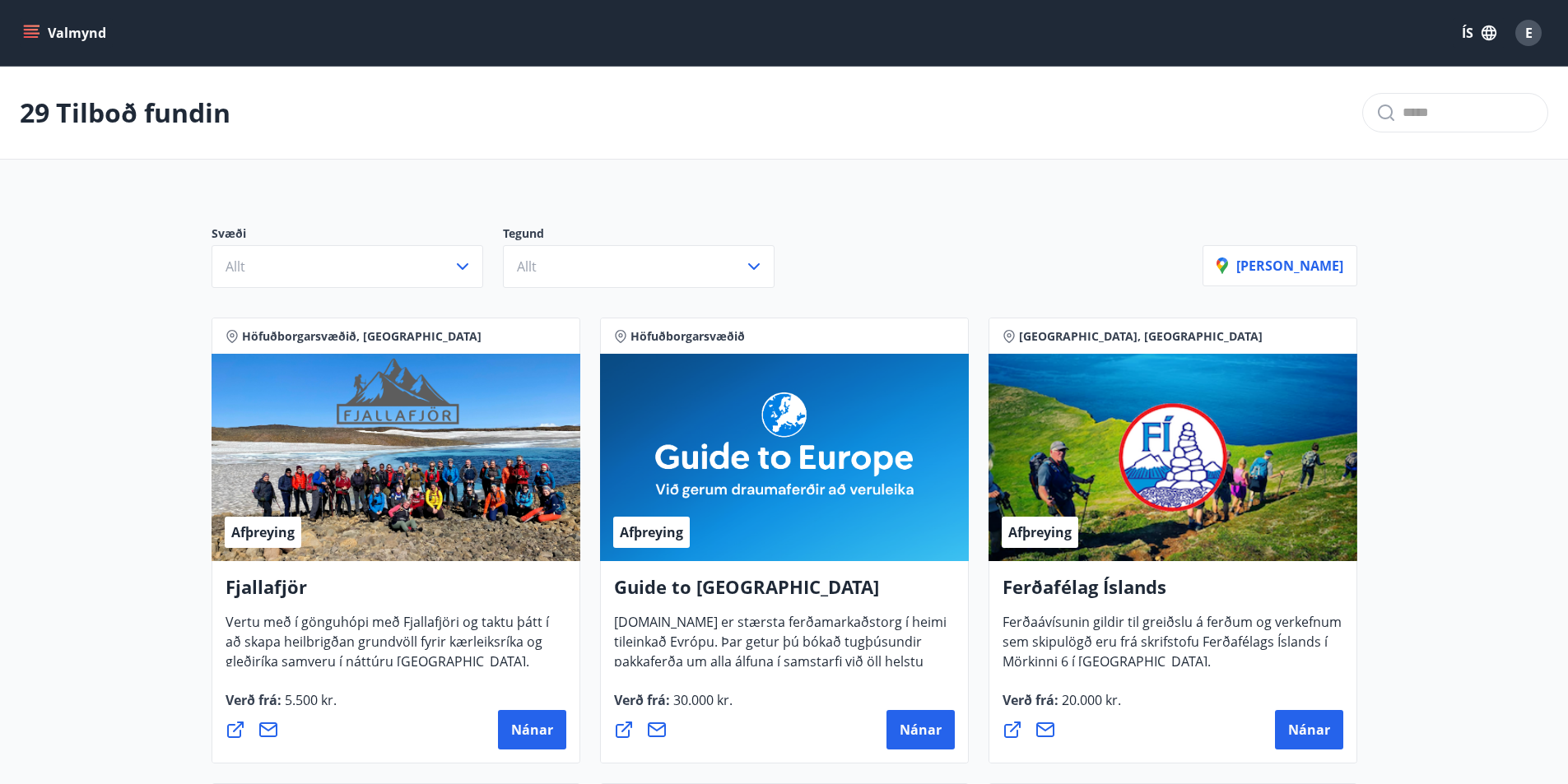
drag, startPoint x: 108, startPoint y: 629, endPoint x: 154, endPoint y: 285, distance: 347.1
click at [14, 37] on div "Valmynd ÍS E" at bounding box center [784, 33] width 1568 height 66
click at [20, 33] on button "Valmynd" at bounding box center [66, 33] width 93 height 30
click at [918, 120] on div "29 Tilboð fundin" at bounding box center [784, 113] width 1568 height 93
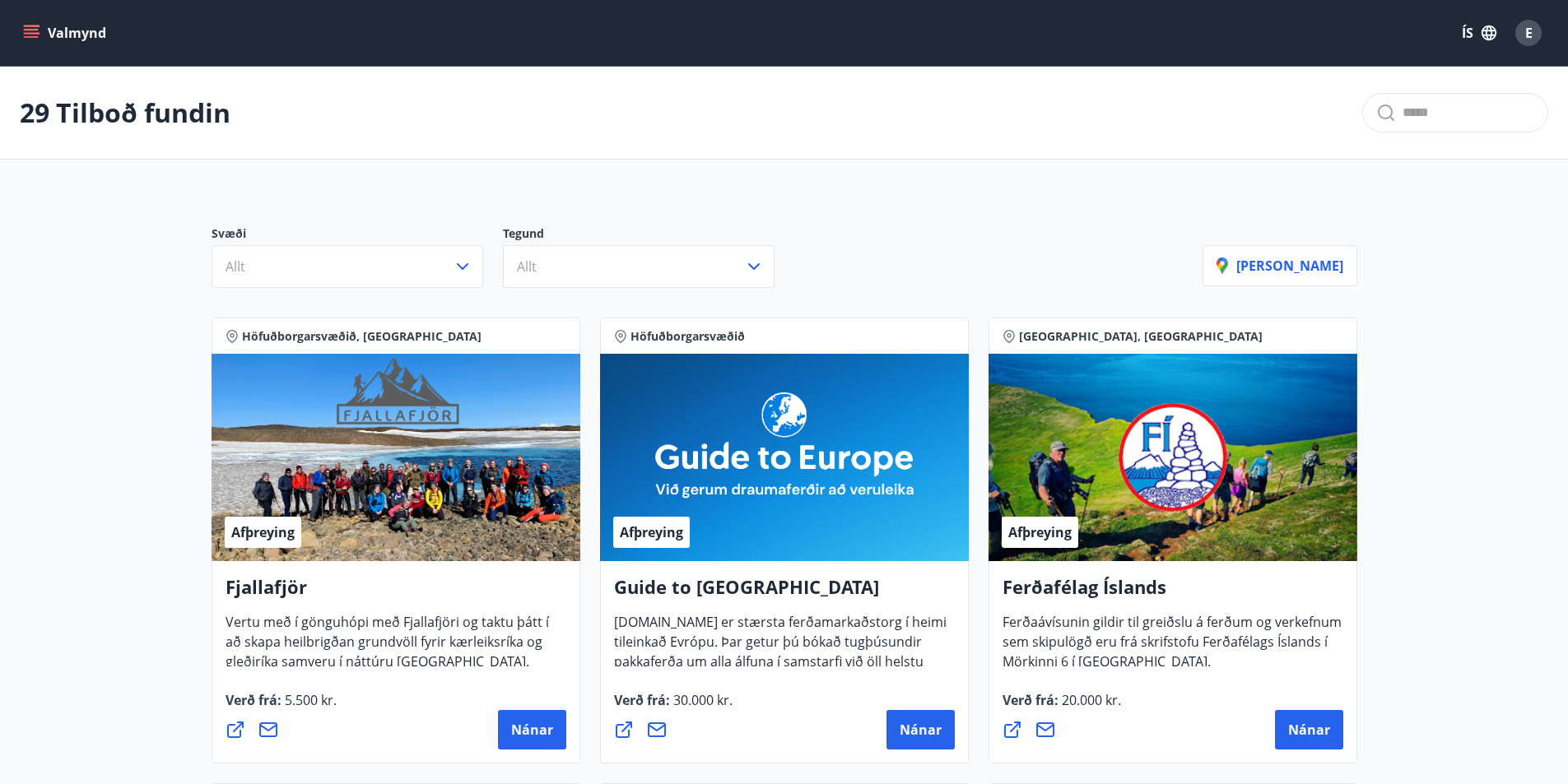
drag, startPoint x: 702, startPoint y: 564, endPoint x: 613, endPoint y: 221, distance: 354.4
click at [36, 39] on icon "menu" at bounding box center [31, 33] width 16 height 16
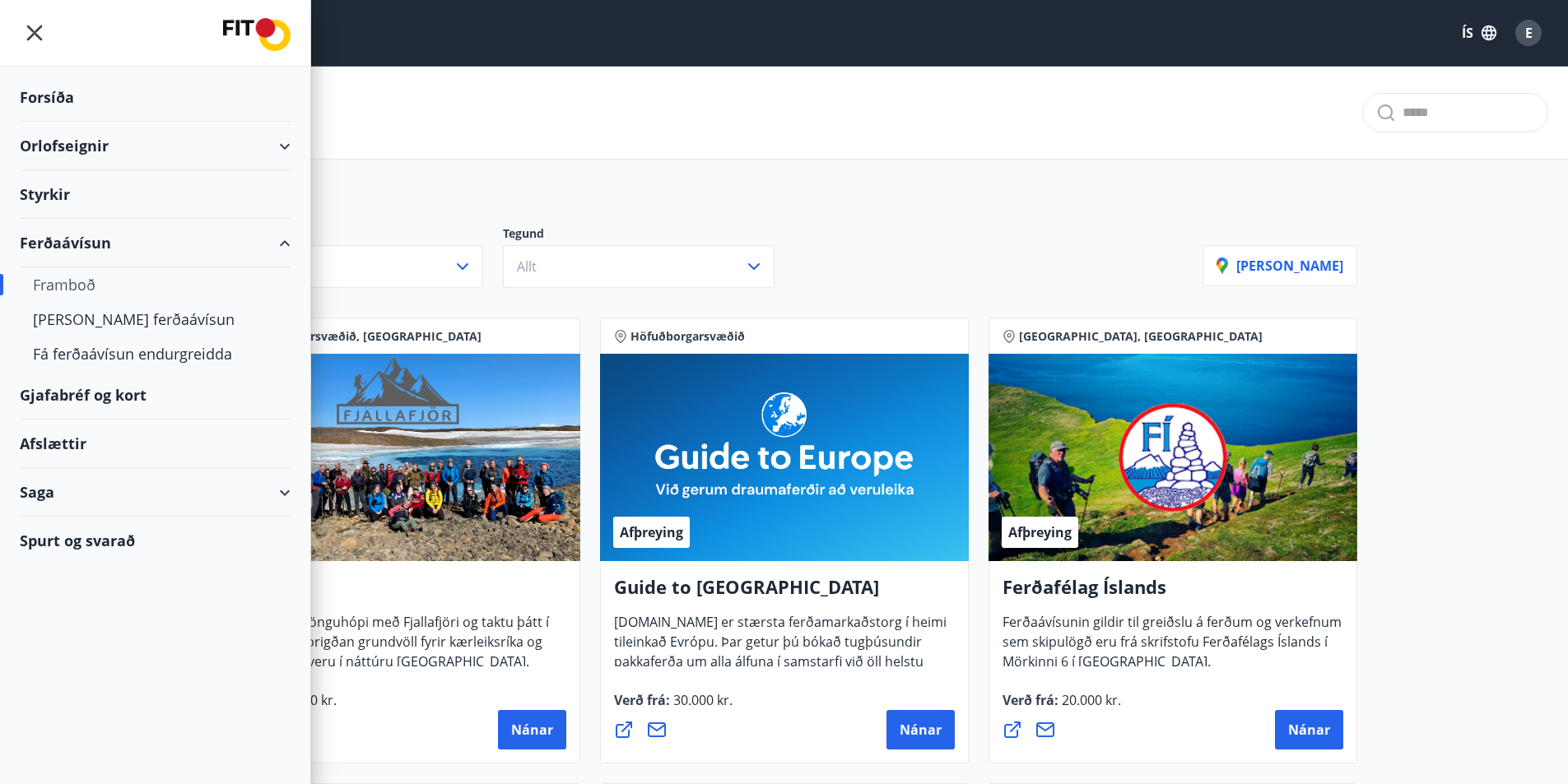
click at [78, 445] on div "Afslættir" at bounding box center [155, 444] width 271 height 49
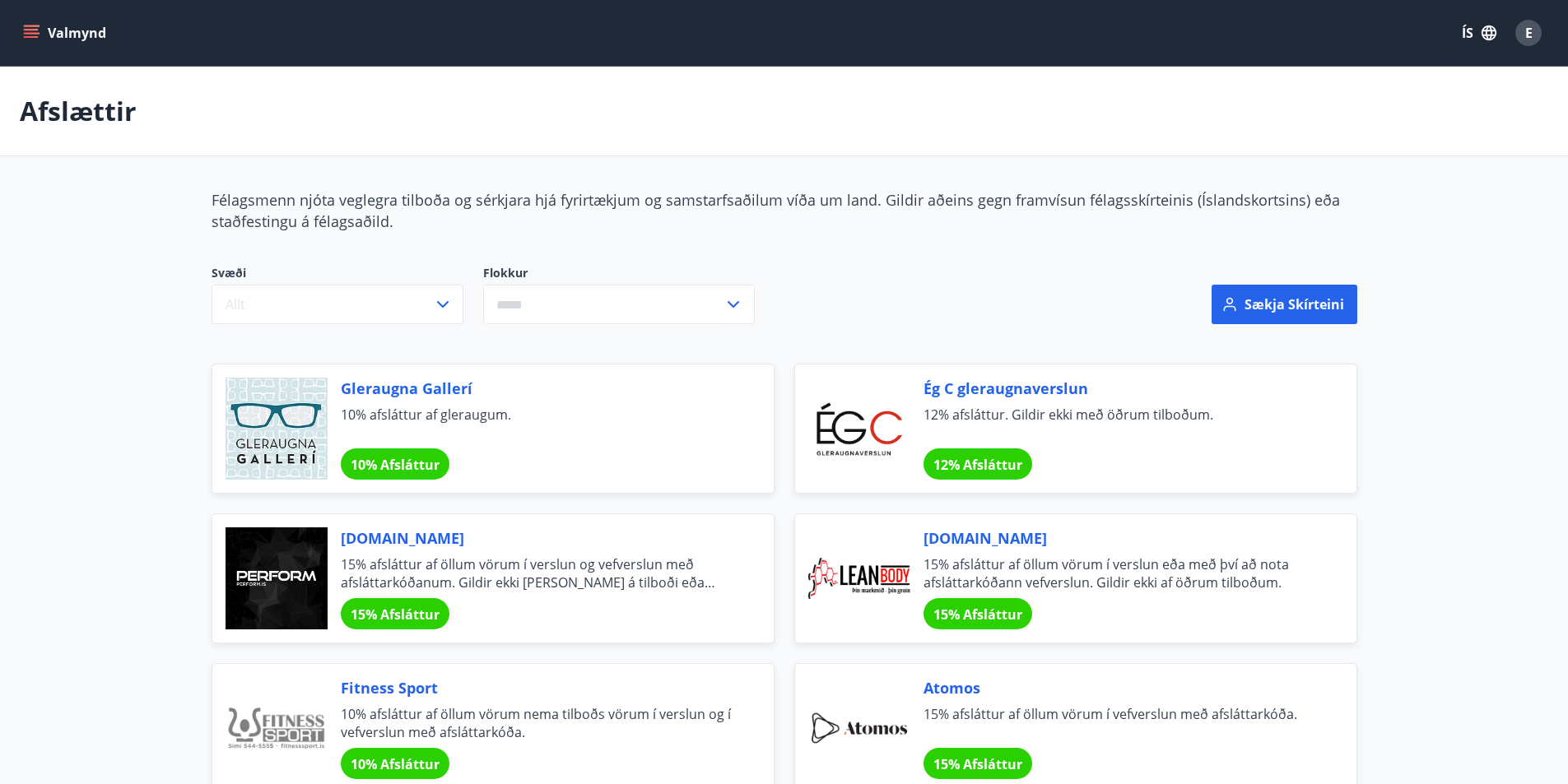
click at [50, 34] on button "Valmynd" at bounding box center [66, 33] width 93 height 30
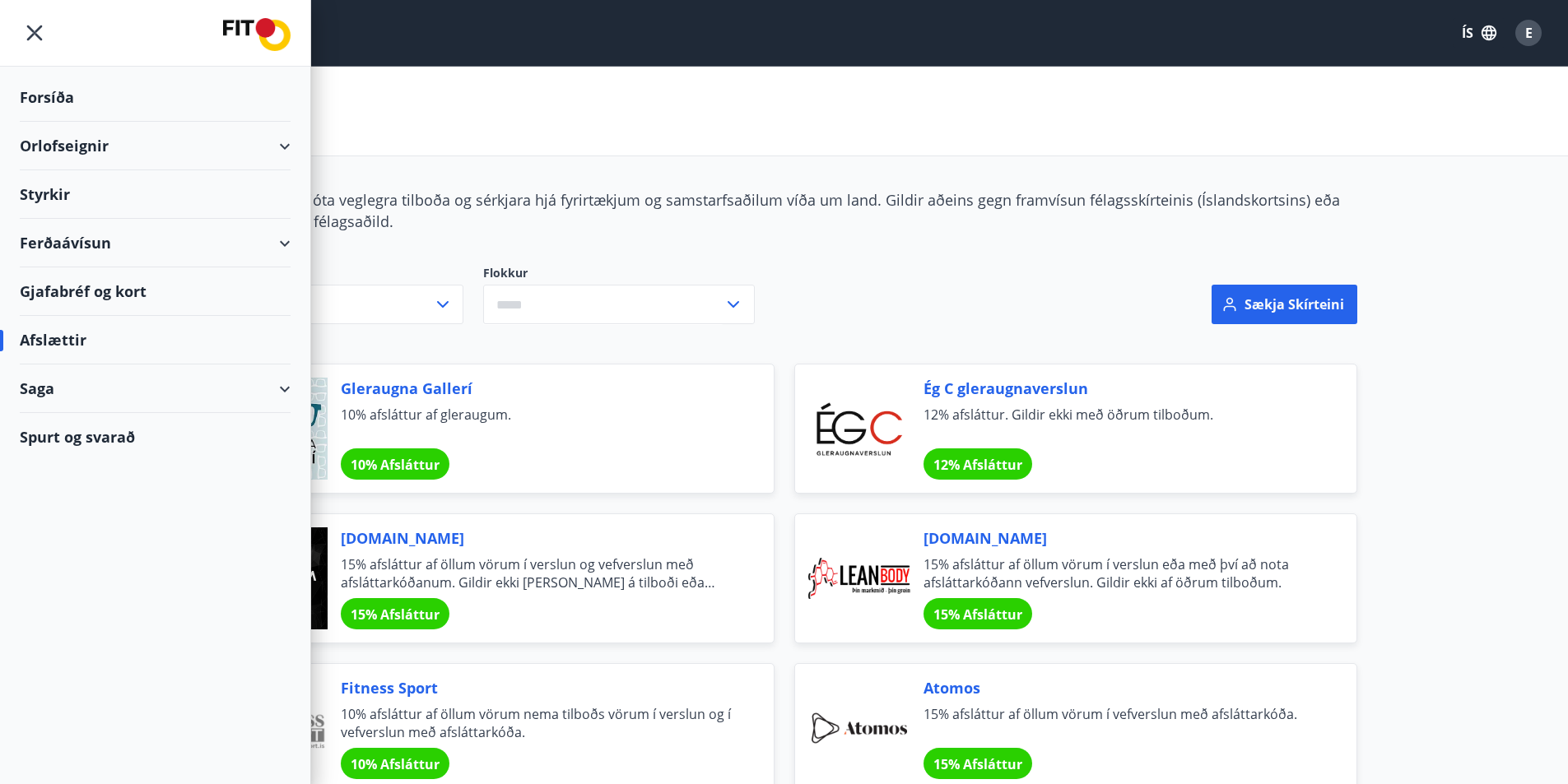
click at [76, 290] on div "Gjafabréf og kort" at bounding box center [155, 292] width 271 height 49
click at [637, 227] on div "Félagsmenn njóta veglegra tilboða og sérkjara hjá fyrirtækjum og samstarfsaðilu…" at bounding box center [784, 210] width 1146 height 43
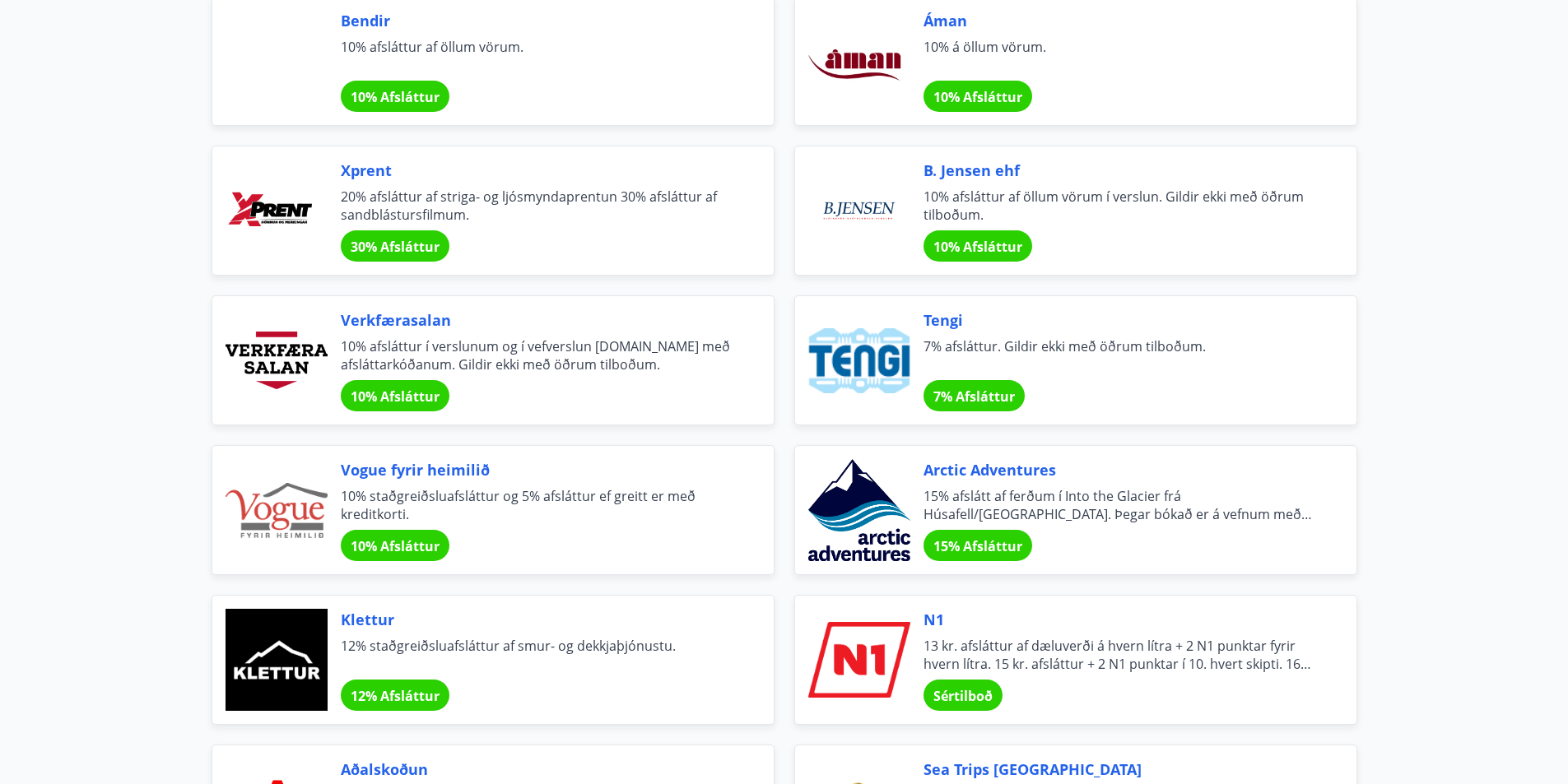
scroll to position [2469, 0]
